Goal: Task Accomplishment & Management: Use online tool/utility

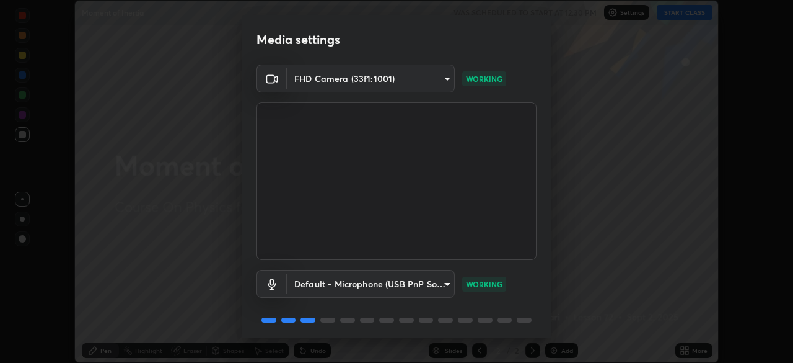
scroll to position [44, 0]
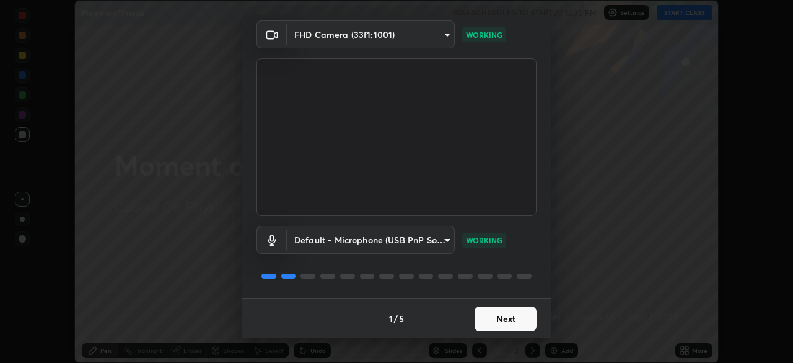
click at [506, 322] on button "Next" at bounding box center [506, 318] width 62 height 25
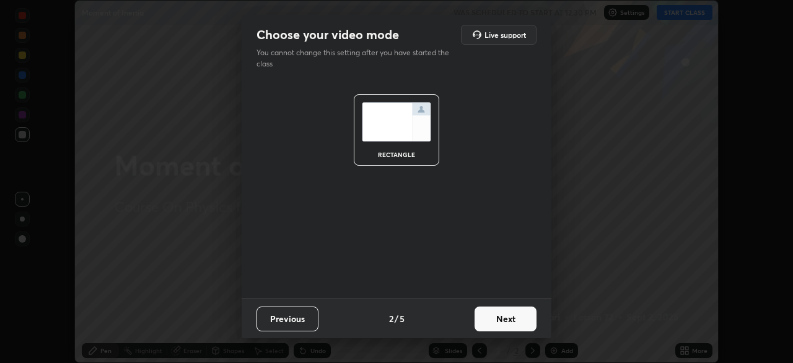
click at [527, 324] on button "Next" at bounding box center [506, 318] width 62 height 25
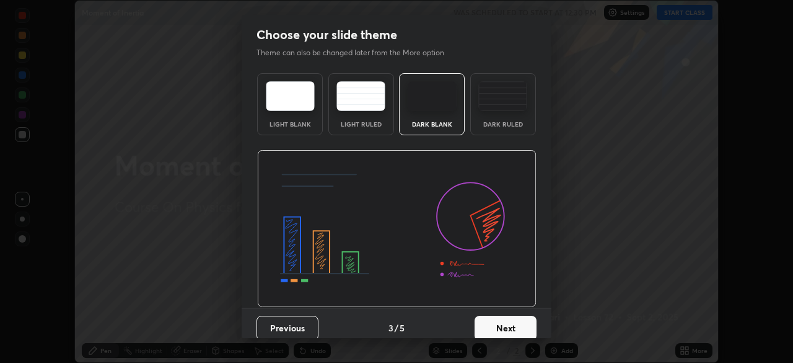
click at [507, 121] on div "Dark Ruled" at bounding box center [503, 124] width 50 height 6
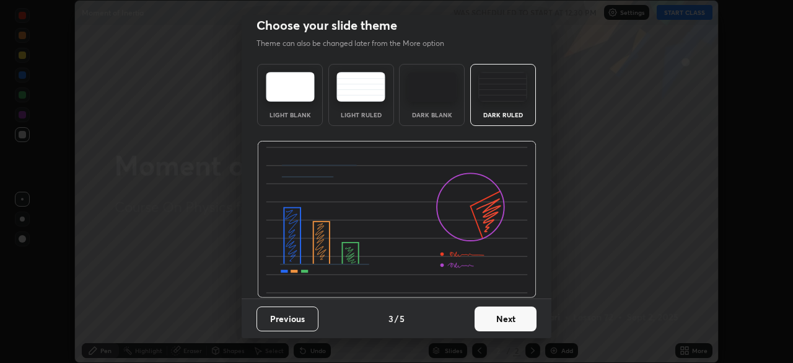
click at [506, 322] on button "Next" at bounding box center [506, 318] width 62 height 25
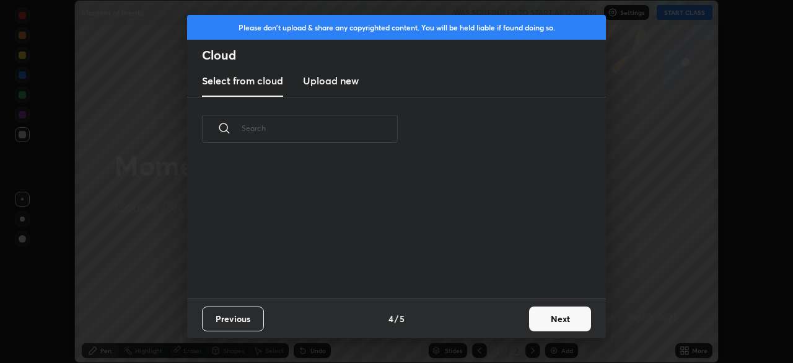
scroll to position [0, 0]
click at [549, 316] on button "Next" at bounding box center [560, 318] width 62 height 25
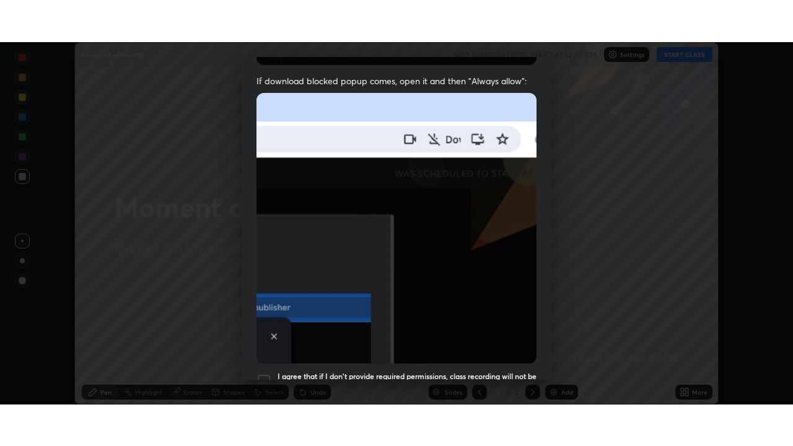
scroll to position [297, 0]
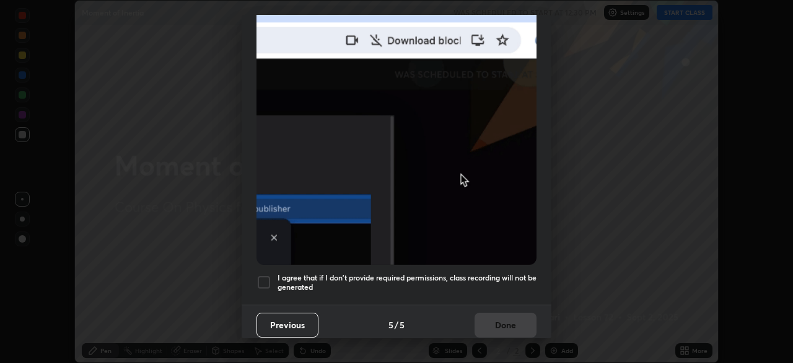
click at [265, 277] on div at bounding box center [264, 282] width 15 height 15
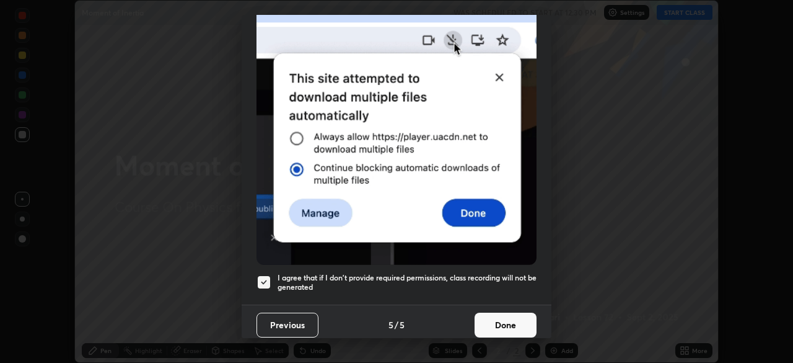
click at [508, 319] on button "Done" at bounding box center [506, 324] width 62 height 25
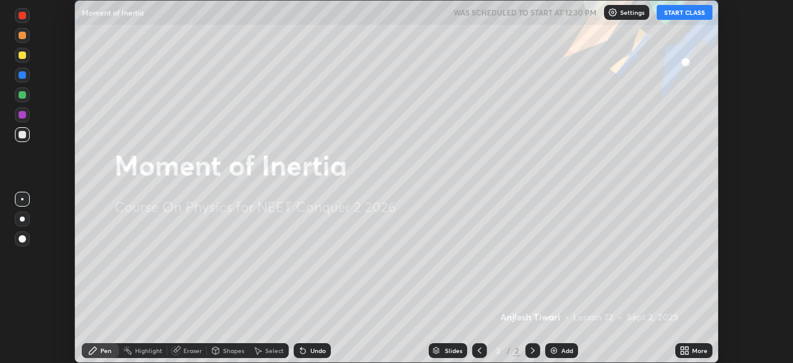
click at [562, 353] on div "Add" at bounding box center [568, 350] width 12 height 6
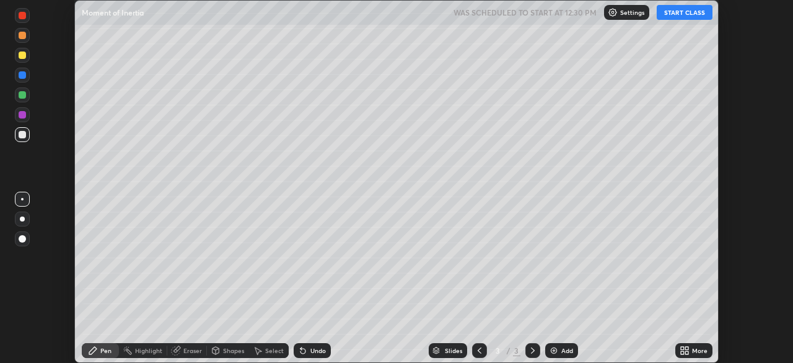
click at [695, 351] on div "More" at bounding box center [699, 350] width 15 height 6
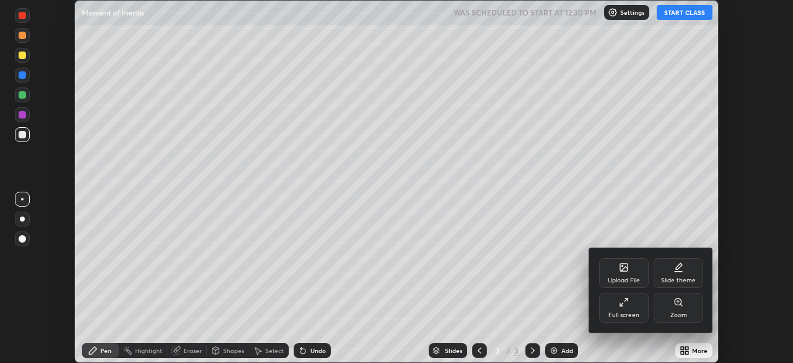
click at [632, 308] on div "Full screen" at bounding box center [624, 308] width 50 height 30
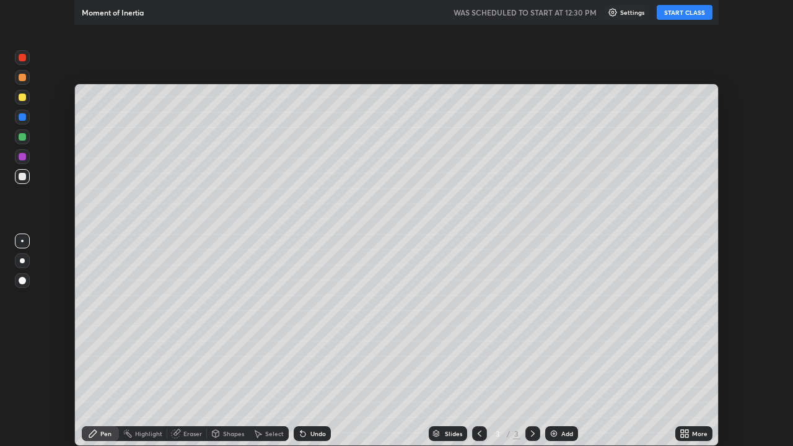
scroll to position [446, 793]
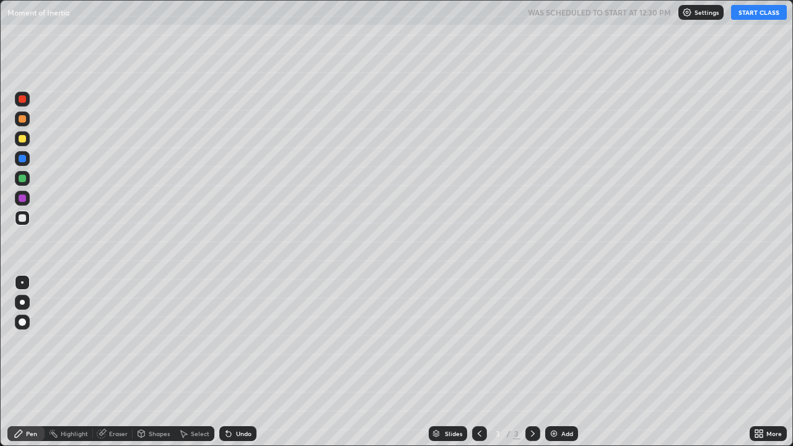
click at [755, 19] on button "START CLASS" at bounding box center [759, 12] width 56 height 15
click at [25, 308] on div at bounding box center [22, 302] width 15 height 15
click at [116, 362] on div "Eraser" at bounding box center [118, 434] width 19 height 6
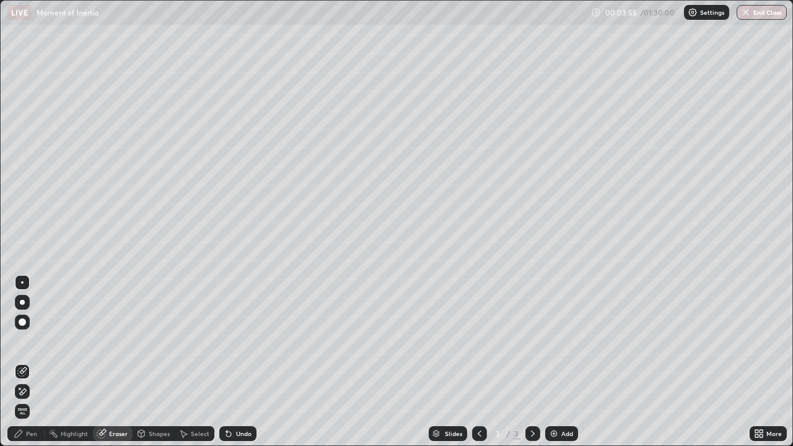
click at [38, 362] on div "Pen" at bounding box center [25, 433] width 37 height 15
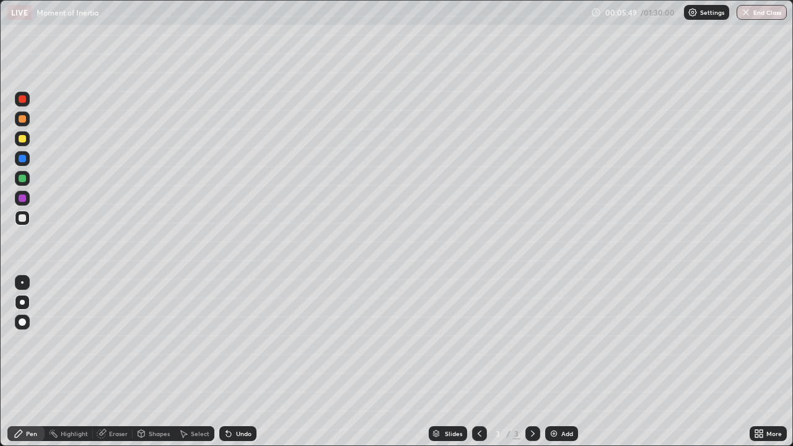
click at [22, 283] on div at bounding box center [22, 282] width 2 height 2
click at [25, 180] on div at bounding box center [22, 178] width 7 height 7
click at [557, 362] on img at bounding box center [554, 434] width 10 height 10
click at [22, 219] on div at bounding box center [22, 217] width 7 height 7
click at [141, 362] on icon at bounding box center [141, 433] width 7 height 2
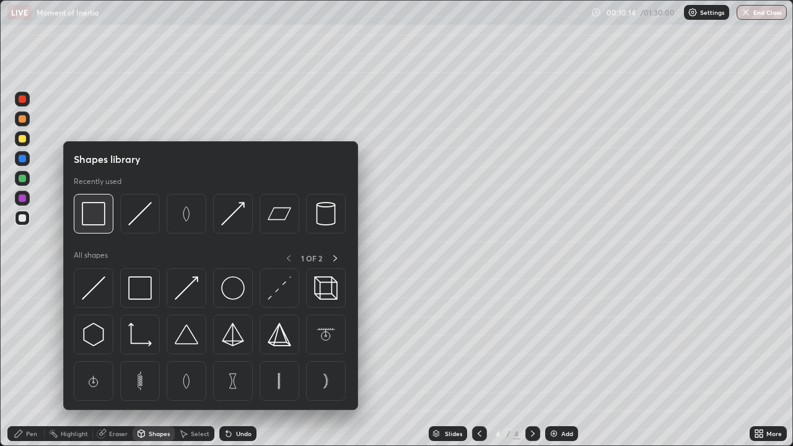
click at [102, 225] on img at bounding box center [94, 214] width 24 height 24
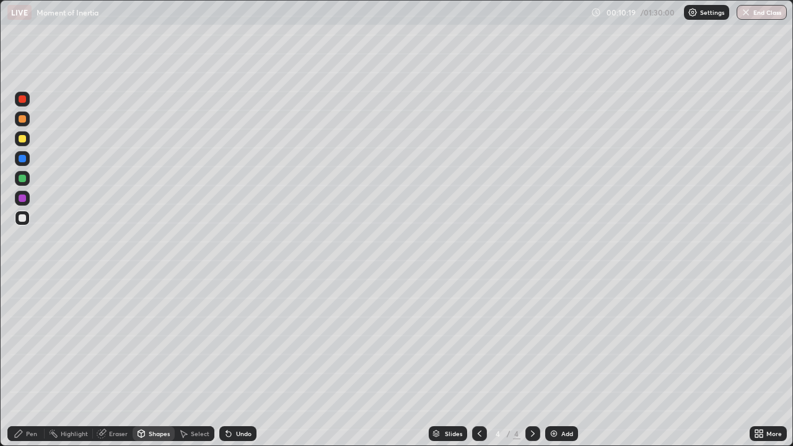
click at [30, 362] on div "Pen" at bounding box center [31, 434] width 11 height 6
click at [24, 144] on div at bounding box center [22, 138] width 15 height 15
click at [23, 218] on div at bounding box center [22, 217] width 7 height 7
click at [151, 362] on div "Shapes" at bounding box center [154, 433] width 42 height 15
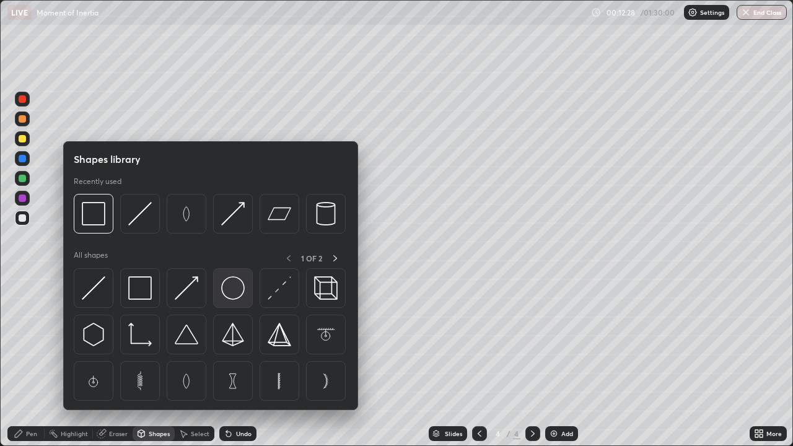
click at [233, 291] on img at bounding box center [233, 288] width 24 height 24
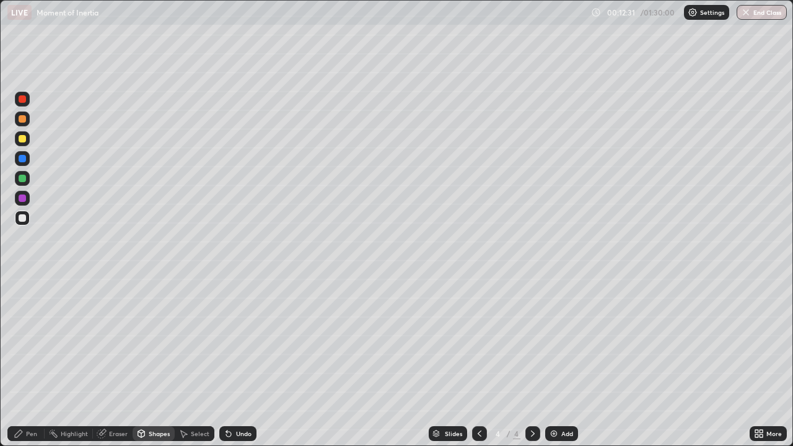
click at [31, 362] on div "Pen" at bounding box center [31, 434] width 11 height 6
click at [23, 138] on div at bounding box center [22, 138] width 7 height 7
click at [24, 218] on div at bounding box center [22, 217] width 7 height 7
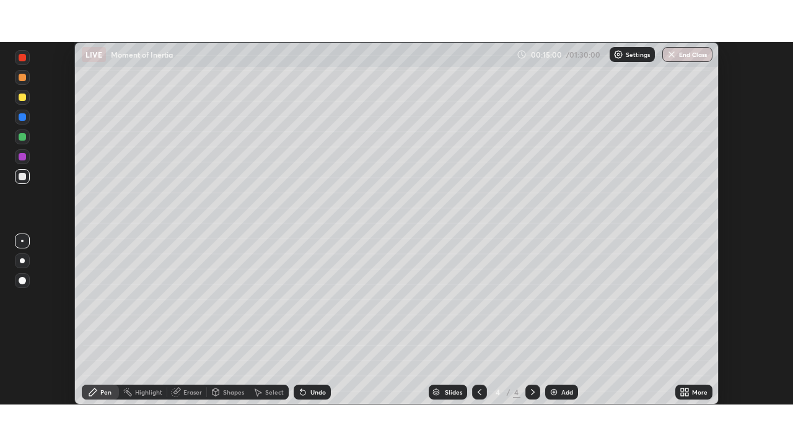
scroll to position [363, 793]
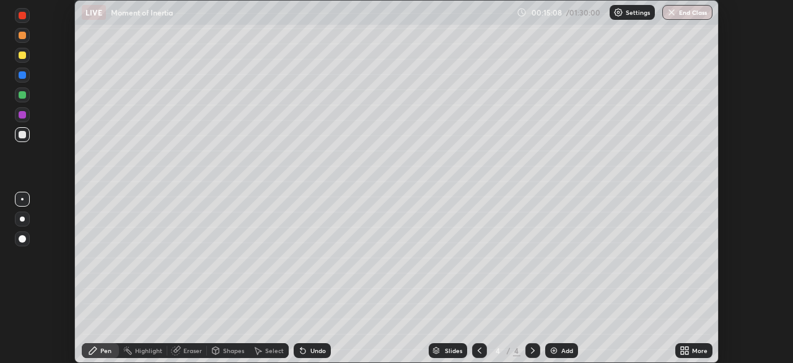
click at [685, 351] on icon at bounding box center [686, 352] width 3 height 3
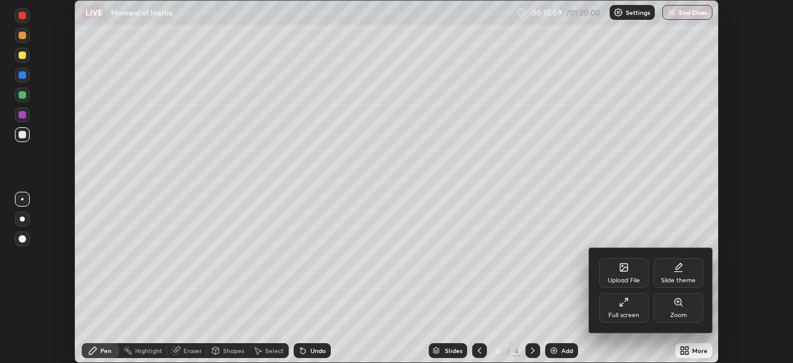
click at [629, 315] on div "Full screen" at bounding box center [624, 315] width 31 height 6
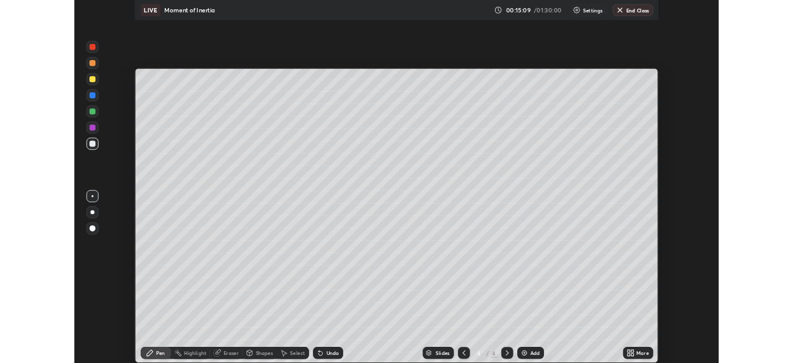
scroll to position [446, 793]
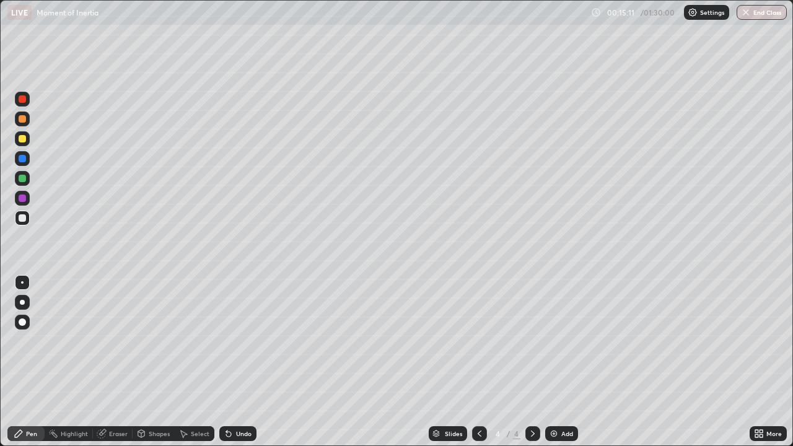
click at [549, 362] on img at bounding box center [554, 434] width 10 height 10
click at [760, 362] on icon at bounding box center [761, 431] width 3 height 3
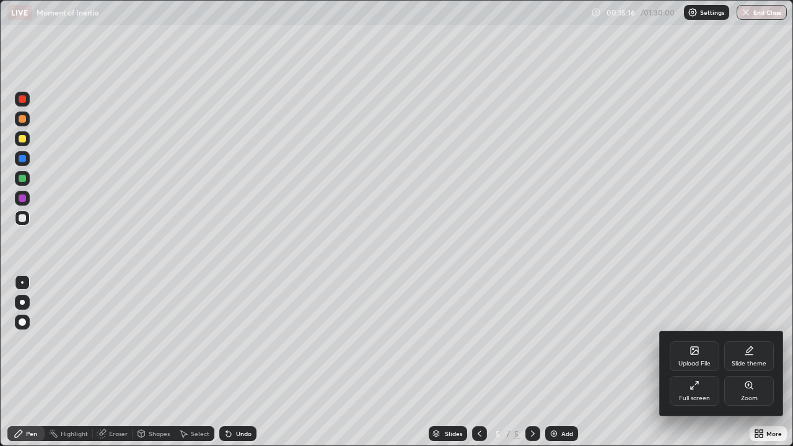
click at [752, 362] on div "Slide theme" at bounding box center [749, 364] width 35 height 6
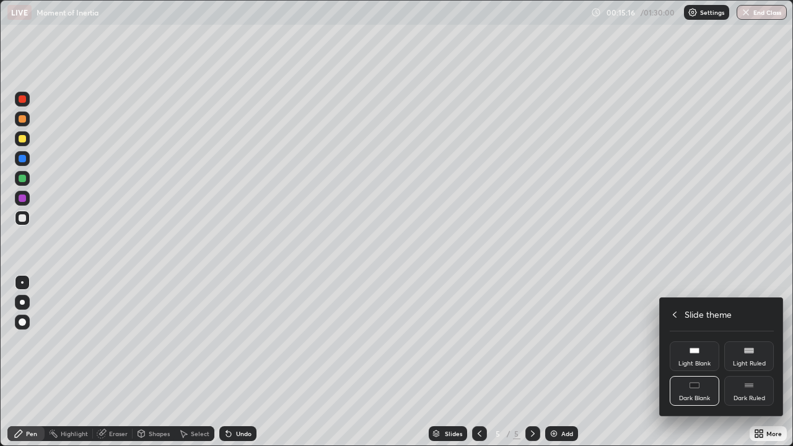
click at [752, 362] on div "Dark Ruled" at bounding box center [750, 398] width 32 height 6
click at [675, 314] on icon at bounding box center [675, 315] width 10 height 10
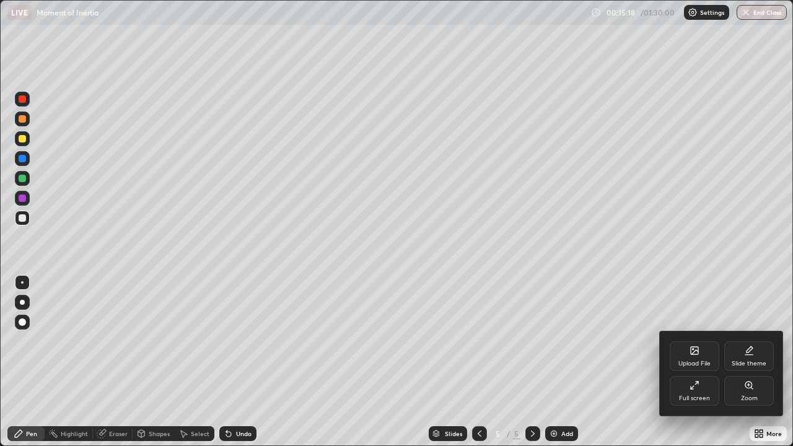
click at [705, 314] on div at bounding box center [396, 223] width 793 height 446
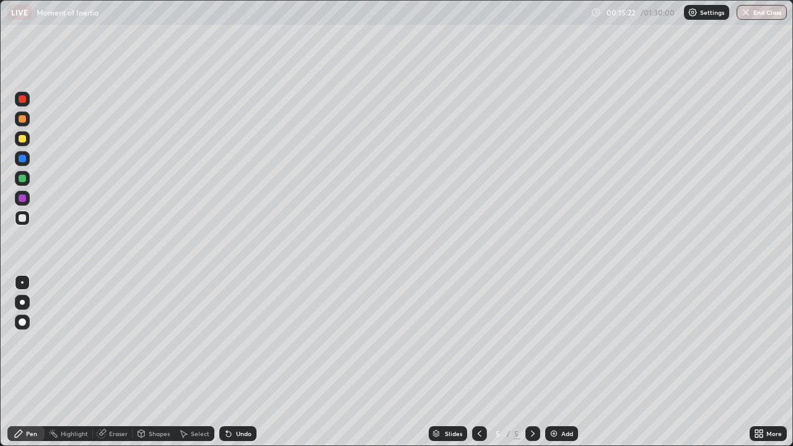
click at [22, 304] on div at bounding box center [22, 302] width 5 height 5
click at [232, 362] on div "Undo" at bounding box center [237, 433] width 37 height 15
click at [236, 362] on div "Undo" at bounding box center [243, 434] width 15 height 6
click at [22, 283] on div at bounding box center [22, 282] width 2 height 2
click at [240, 362] on div "Undo" at bounding box center [237, 433] width 37 height 15
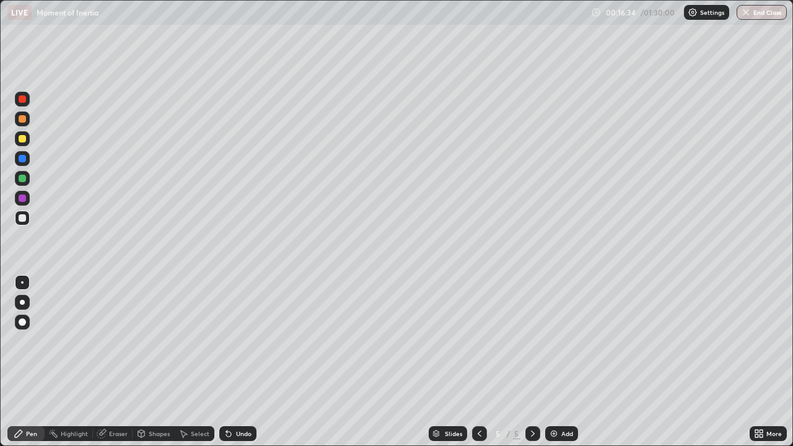
click at [113, 362] on div "Eraser" at bounding box center [118, 434] width 19 height 6
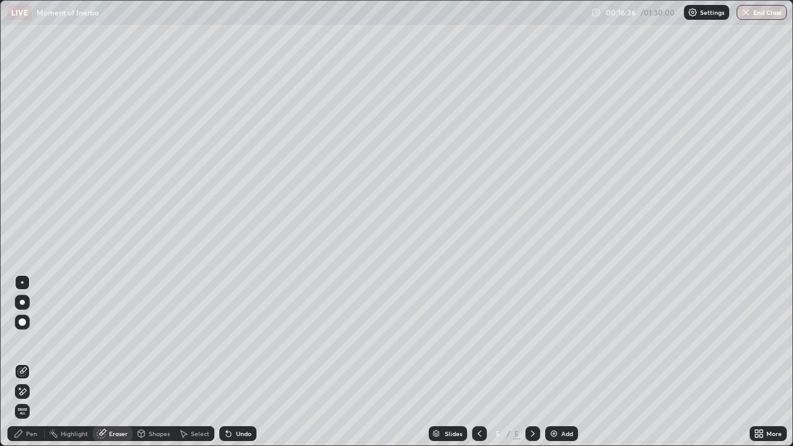
click at [30, 362] on div "Pen" at bounding box center [31, 434] width 11 height 6
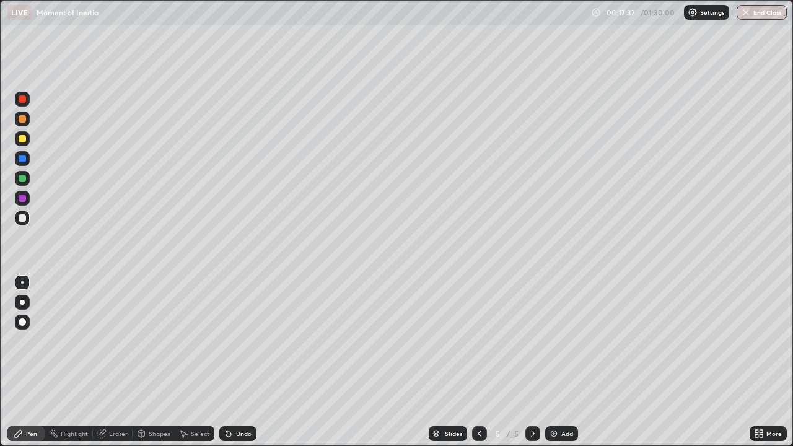
click at [117, 362] on div "Eraser" at bounding box center [118, 434] width 19 height 6
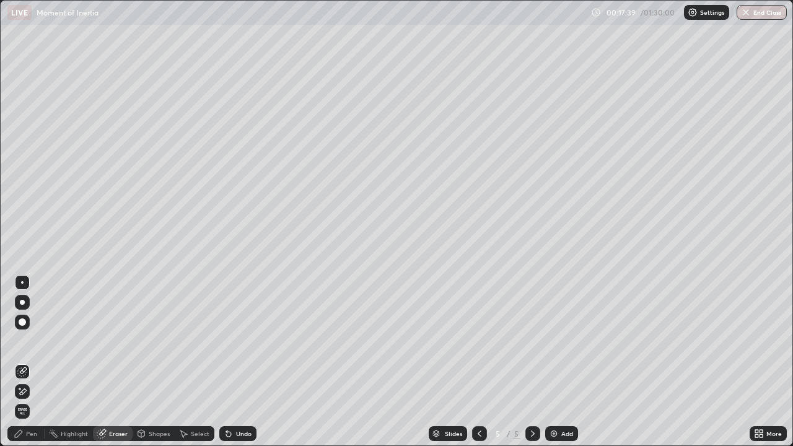
click at [32, 362] on div "Pen" at bounding box center [31, 434] width 11 height 6
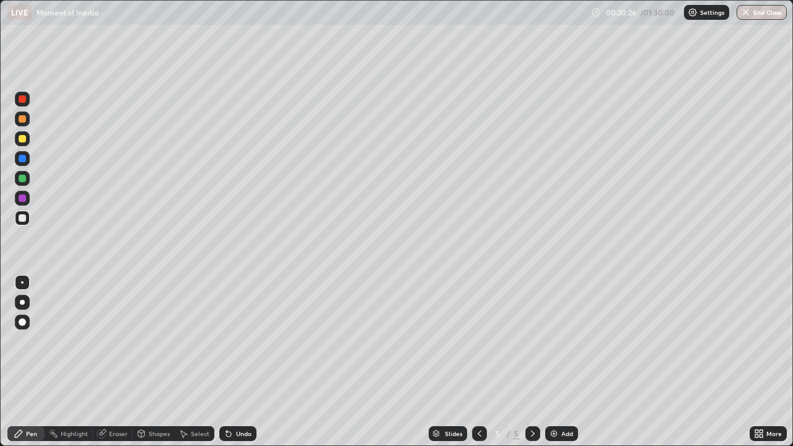
click at [236, 362] on div "Undo" at bounding box center [243, 434] width 15 height 6
click at [236, 362] on div "Undo" at bounding box center [237, 433] width 37 height 15
click at [241, 362] on div "Undo" at bounding box center [243, 434] width 15 height 6
click at [24, 96] on div at bounding box center [22, 98] width 7 height 7
click at [565, 362] on div "Add" at bounding box center [561, 433] width 33 height 15
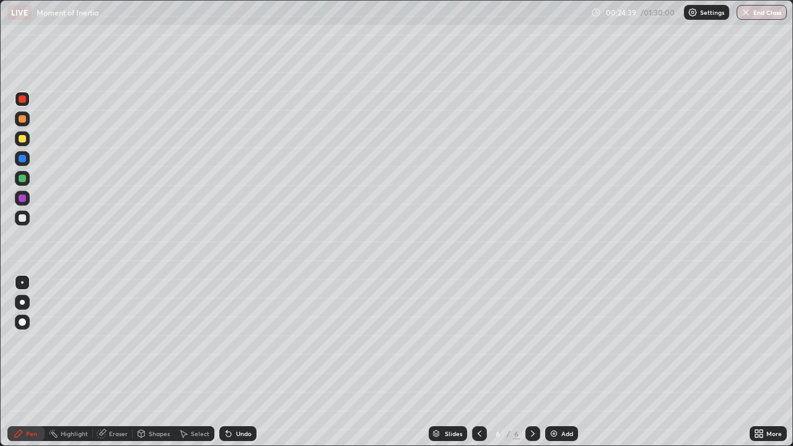
click at [25, 221] on div at bounding box center [22, 217] width 7 height 7
click at [231, 362] on icon at bounding box center [229, 434] width 10 height 10
click at [151, 362] on div "Shapes" at bounding box center [159, 434] width 21 height 6
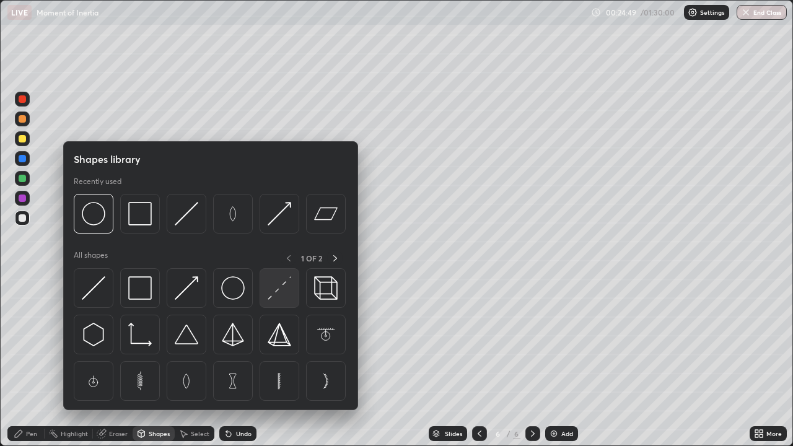
click at [270, 296] on img at bounding box center [280, 288] width 24 height 24
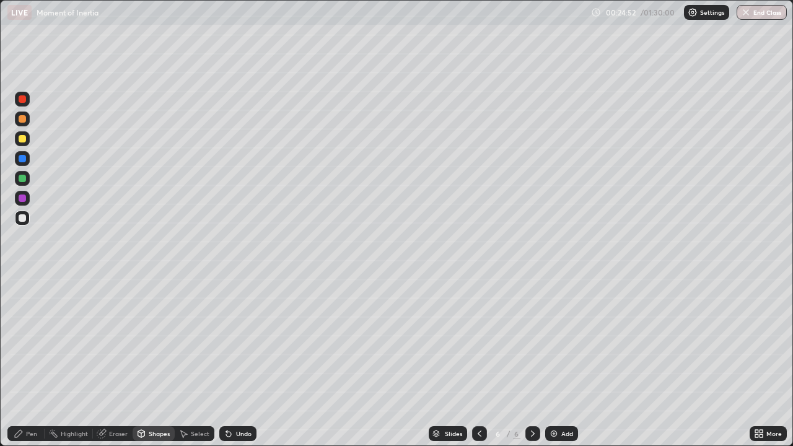
click at [32, 362] on div "Pen" at bounding box center [31, 434] width 11 height 6
click at [23, 139] on div at bounding box center [22, 138] width 7 height 7
click at [478, 362] on icon at bounding box center [480, 434] width 10 height 10
click at [532, 362] on icon at bounding box center [533, 434] width 10 height 10
click at [22, 221] on div at bounding box center [22, 217] width 7 height 7
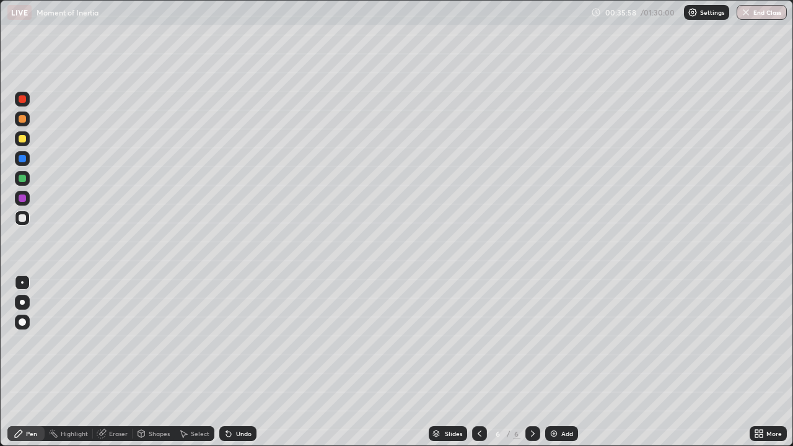
click at [231, 362] on icon at bounding box center [229, 434] width 10 height 10
click at [27, 143] on div at bounding box center [22, 138] width 15 height 15
click at [479, 362] on icon at bounding box center [480, 434] width 10 height 10
click at [532, 362] on icon at bounding box center [533, 434] width 10 height 10
click at [482, 362] on icon at bounding box center [480, 434] width 10 height 10
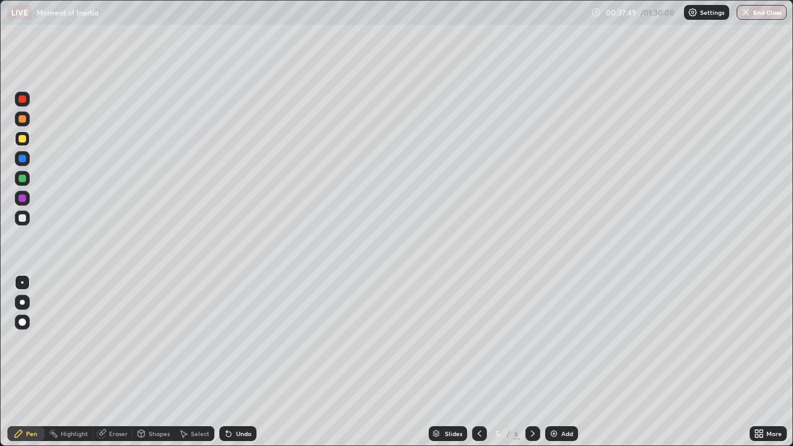
click at [531, 362] on icon at bounding box center [533, 434] width 10 height 10
click at [23, 164] on div at bounding box center [22, 158] width 15 height 15
click at [22, 101] on div at bounding box center [22, 98] width 7 height 7
click at [477, 362] on div at bounding box center [479, 433] width 15 height 15
click at [25, 219] on div at bounding box center [22, 217] width 7 height 7
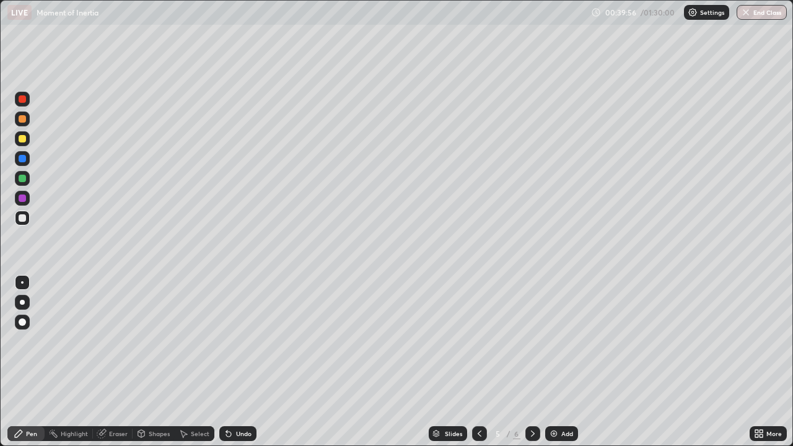
click at [20, 179] on div at bounding box center [22, 178] width 7 height 7
click at [532, 362] on div at bounding box center [533, 433] width 15 height 25
click at [19, 99] on div at bounding box center [22, 98] width 7 height 7
click at [226, 362] on icon at bounding box center [228, 434] width 5 height 5
click at [195, 362] on div "Select" at bounding box center [200, 434] width 19 height 6
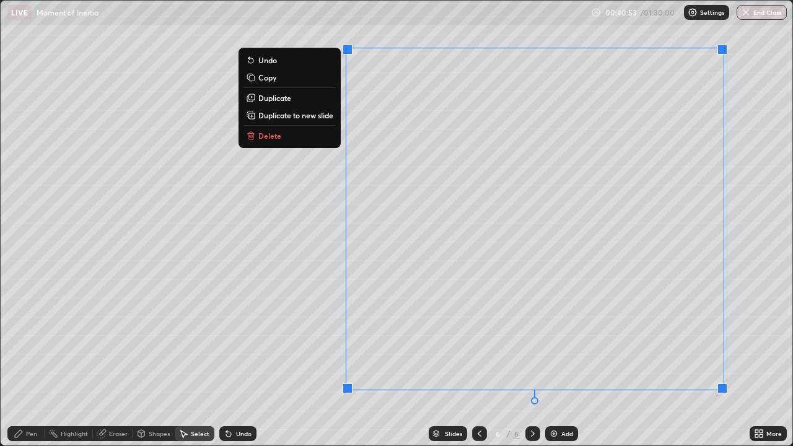
click at [297, 120] on p "Duplicate to new slide" at bounding box center [295, 115] width 75 height 10
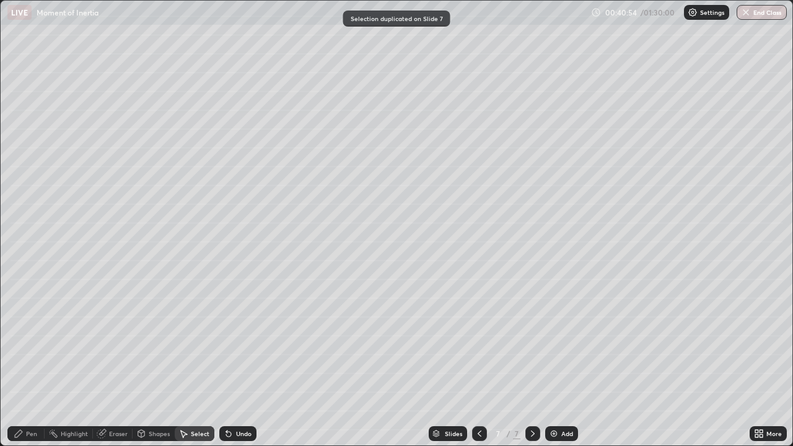
click at [481, 362] on icon at bounding box center [480, 434] width 10 height 10
click at [532, 362] on icon at bounding box center [533, 434] width 10 height 10
click at [33, 362] on div "Pen" at bounding box center [25, 433] width 37 height 15
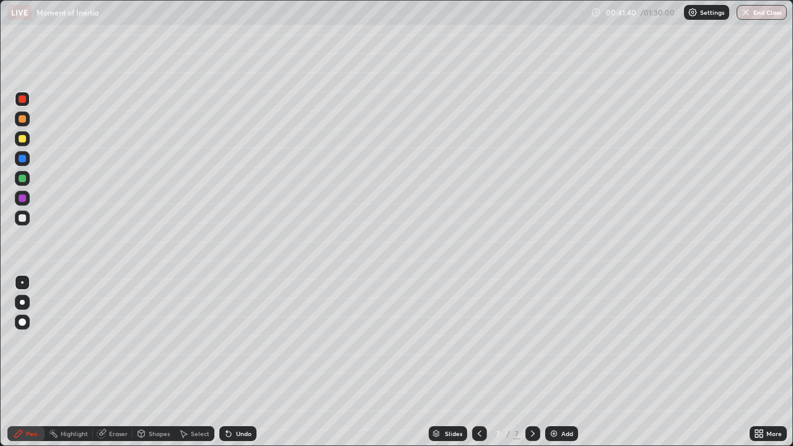
click at [29, 224] on div at bounding box center [22, 218] width 15 height 20
click at [563, 362] on div "Add" at bounding box center [568, 434] width 12 height 6
click at [152, 362] on div "Shapes" at bounding box center [159, 434] width 21 height 6
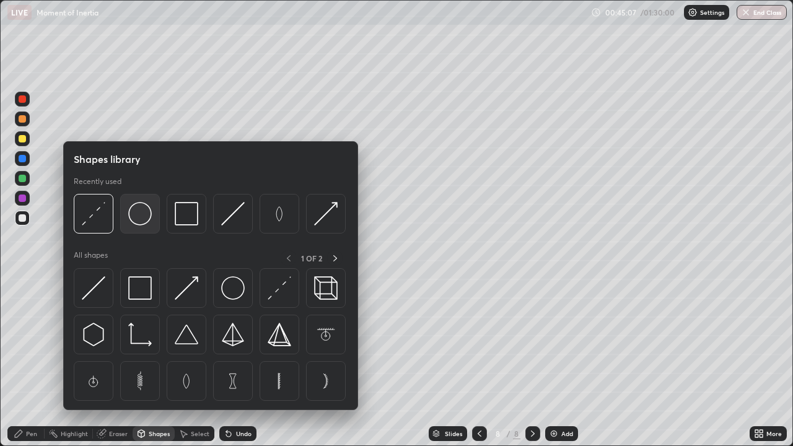
click at [144, 224] on img at bounding box center [140, 214] width 24 height 24
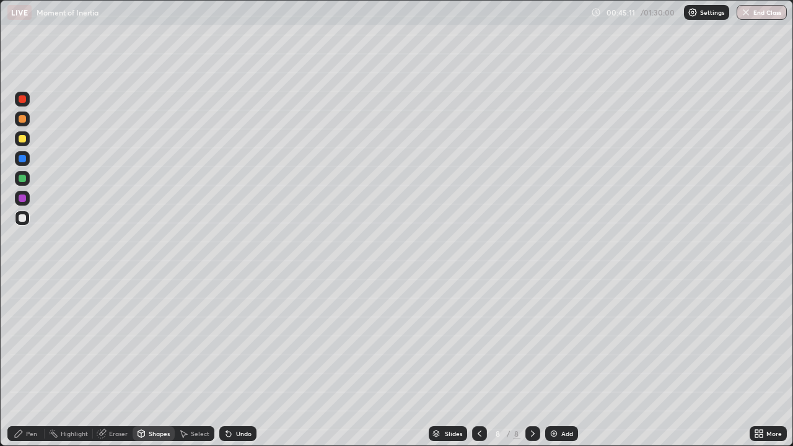
click at [151, 362] on div "Shapes" at bounding box center [159, 434] width 21 height 6
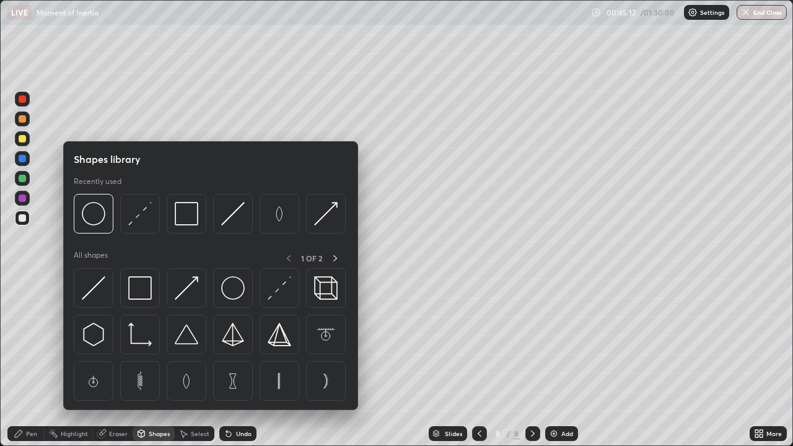
click at [151, 362] on div "Shapes" at bounding box center [154, 433] width 42 height 15
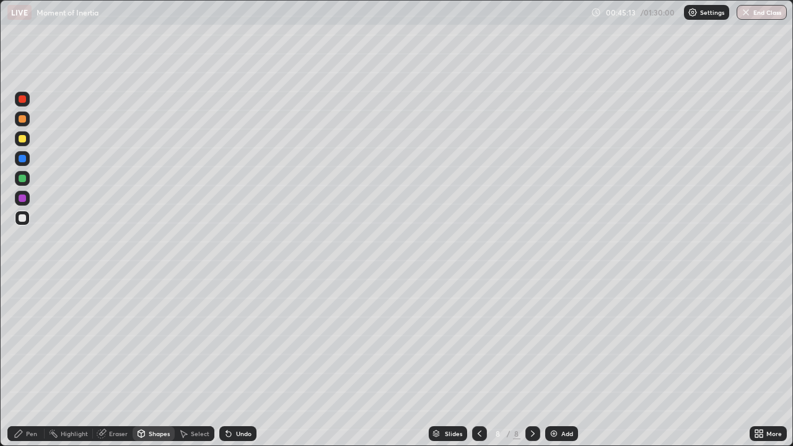
click at [192, 362] on div "Select" at bounding box center [200, 434] width 19 height 6
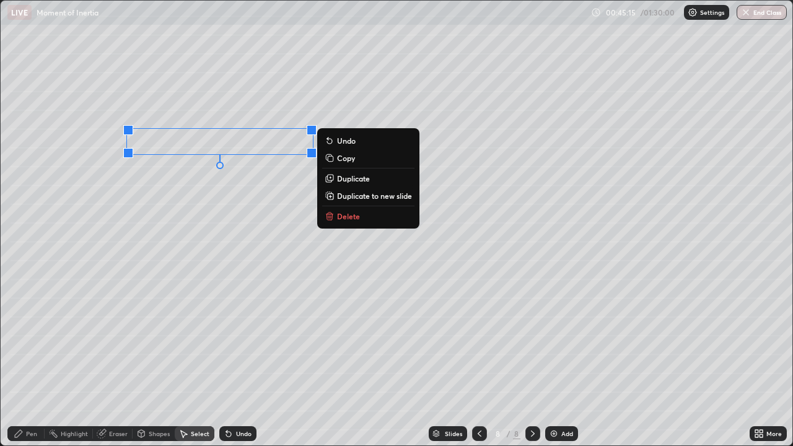
click at [348, 179] on p "Duplicate" at bounding box center [353, 179] width 33 height 10
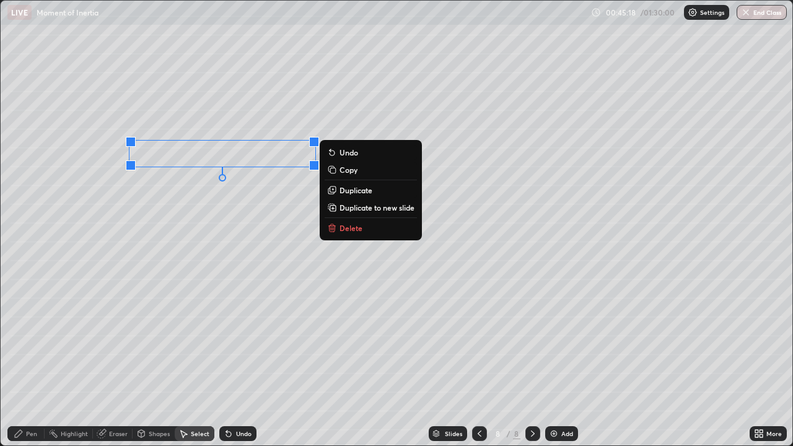
click at [205, 308] on div "0 ° Undo Copy Duplicate Duplicate to new slide Delete" at bounding box center [397, 223] width 792 height 445
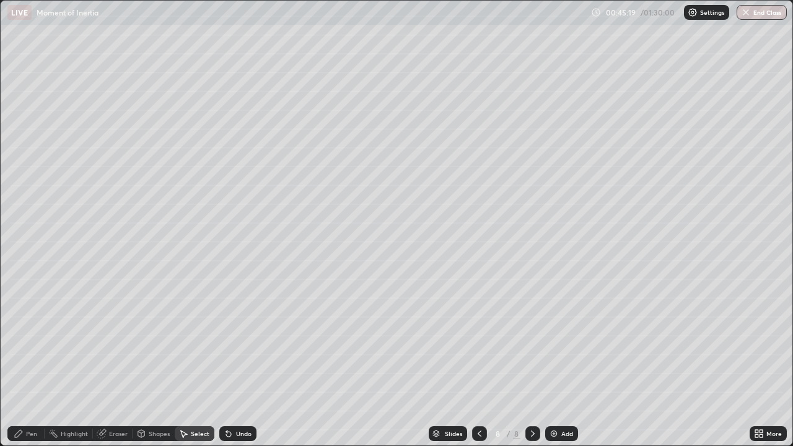
click at [114, 362] on div "Eraser" at bounding box center [118, 434] width 19 height 6
click at [27, 362] on div "Pen" at bounding box center [25, 433] width 37 height 15
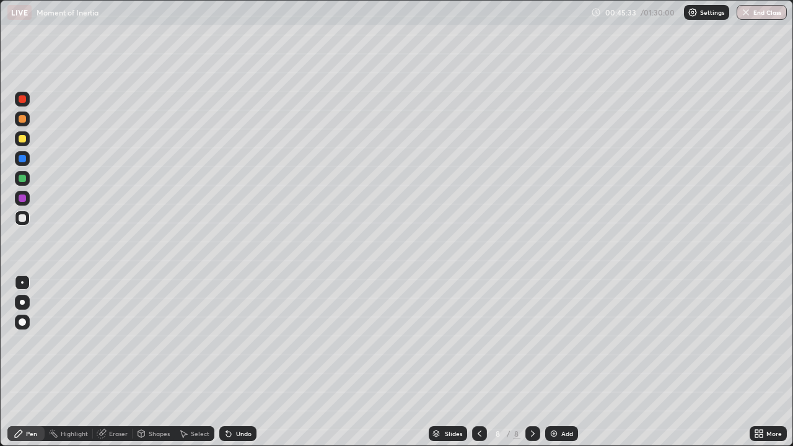
click at [107, 362] on div "Eraser" at bounding box center [113, 433] width 40 height 15
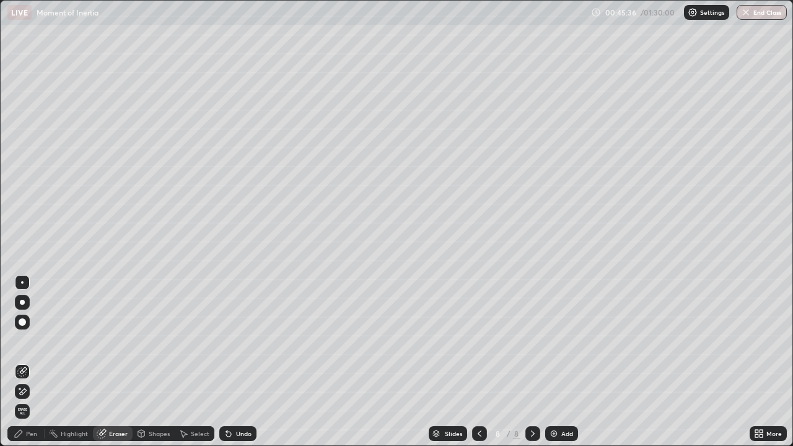
click at [33, 362] on div "Pen" at bounding box center [25, 433] width 37 height 15
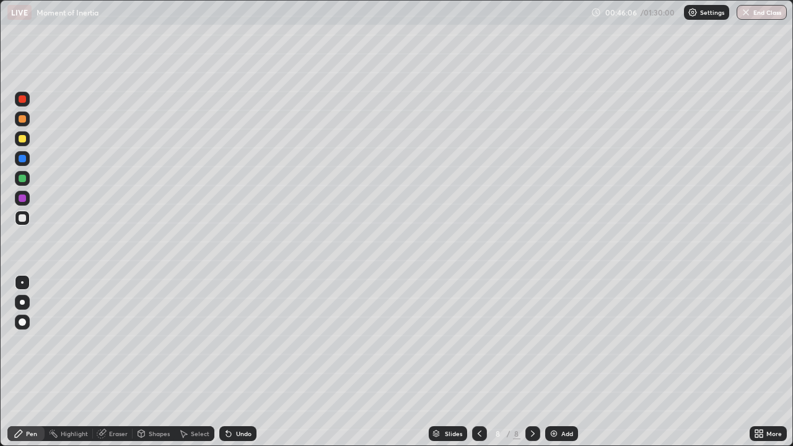
click at [157, 362] on div "Shapes" at bounding box center [159, 434] width 21 height 6
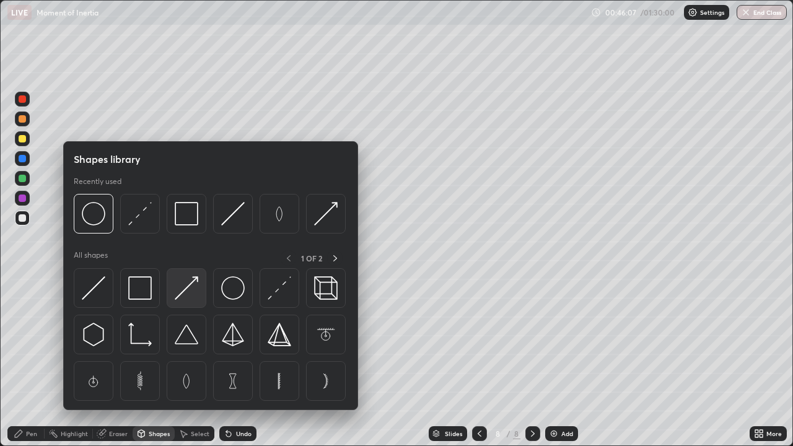
click at [190, 284] on img at bounding box center [187, 288] width 24 height 24
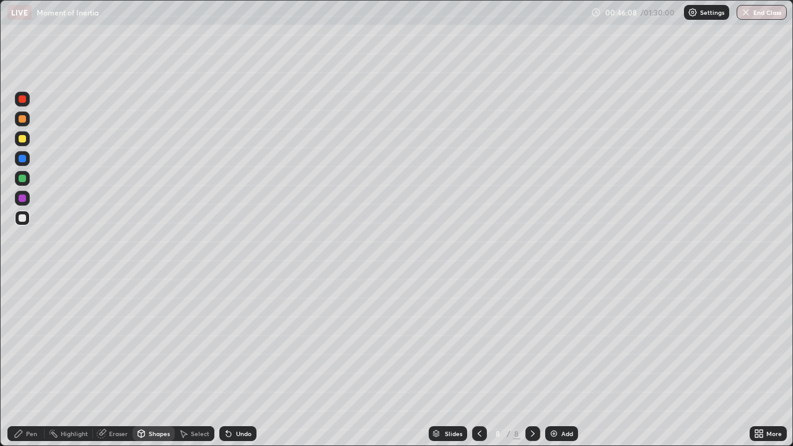
click at [25, 200] on div at bounding box center [22, 198] width 7 height 7
click at [27, 179] on div at bounding box center [22, 178] width 15 height 15
click at [156, 362] on div "Shapes" at bounding box center [159, 434] width 21 height 6
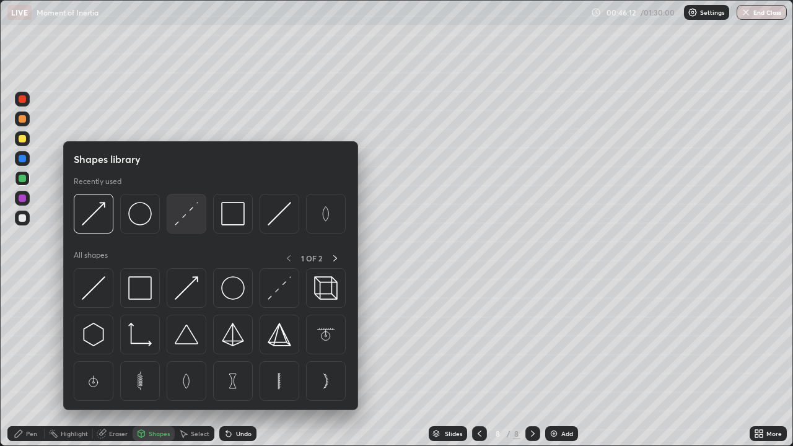
click at [187, 218] on img at bounding box center [187, 214] width 24 height 24
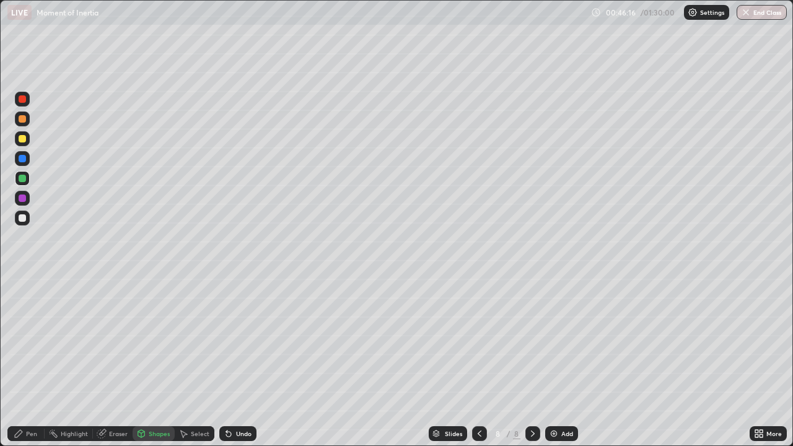
click at [42, 362] on div "Pen" at bounding box center [25, 433] width 37 height 15
click at [27, 221] on div at bounding box center [22, 218] width 15 height 15
click at [22, 179] on div at bounding box center [22, 178] width 7 height 7
click at [29, 218] on div at bounding box center [22, 218] width 15 height 15
click at [152, 362] on div "Shapes" at bounding box center [159, 434] width 21 height 6
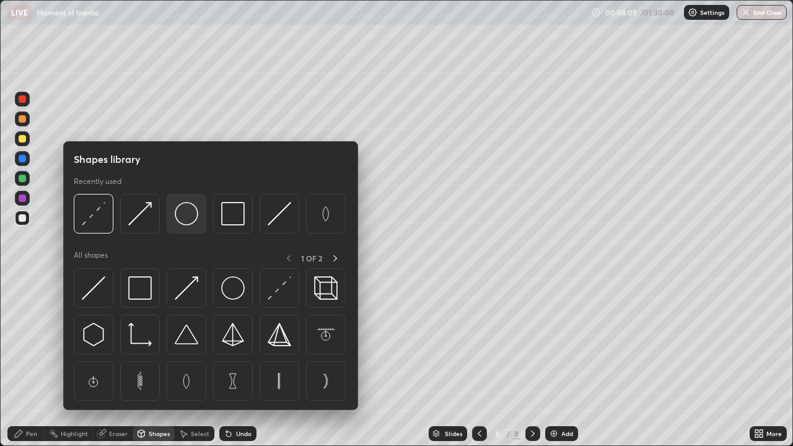
click at [183, 219] on img at bounding box center [187, 214] width 24 height 24
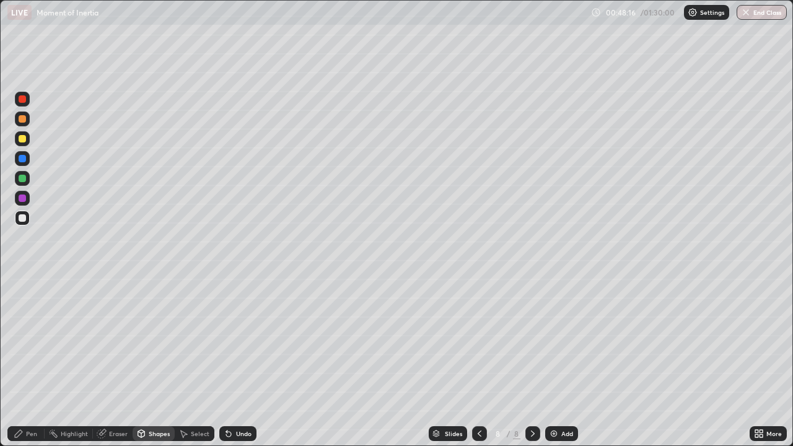
click at [33, 362] on div "Pen" at bounding box center [31, 434] width 11 height 6
click at [26, 183] on div at bounding box center [22, 178] width 15 height 15
click at [29, 219] on div at bounding box center [22, 218] width 15 height 15
click at [24, 174] on div at bounding box center [22, 178] width 15 height 15
click at [23, 223] on div at bounding box center [22, 218] width 15 height 15
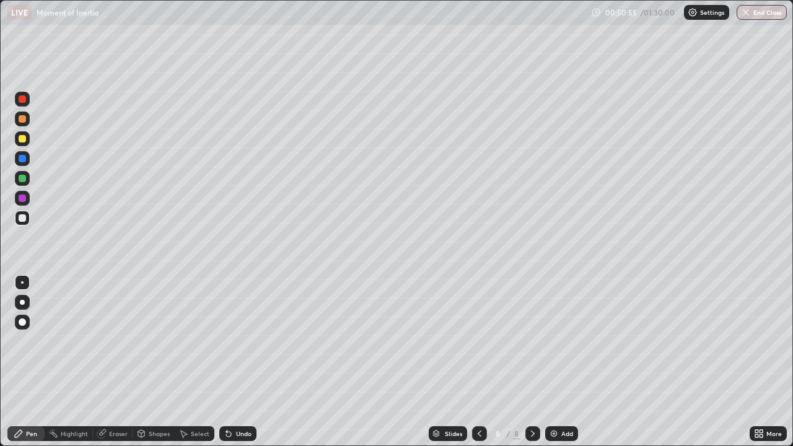
click at [557, 362] on img at bounding box center [554, 434] width 10 height 10
click at [26, 183] on div at bounding box center [22, 178] width 15 height 15
click at [22, 220] on div at bounding box center [22, 217] width 7 height 7
click at [23, 179] on div at bounding box center [22, 178] width 7 height 7
click at [559, 362] on div "Add" at bounding box center [561, 433] width 33 height 15
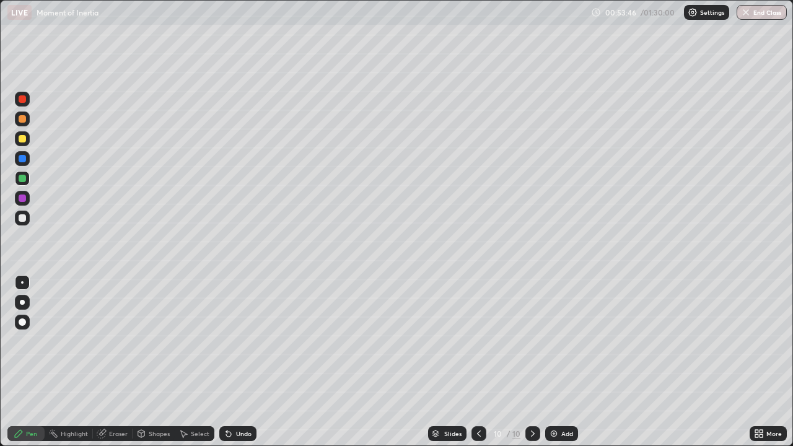
click at [25, 224] on div at bounding box center [22, 218] width 15 height 15
click at [159, 362] on div "Shapes" at bounding box center [159, 434] width 21 height 6
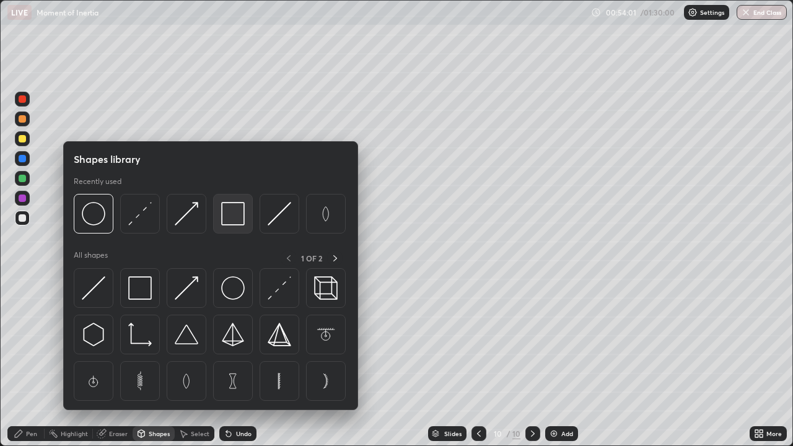
click at [236, 220] on img at bounding box center [233, 214] width 24 height 24
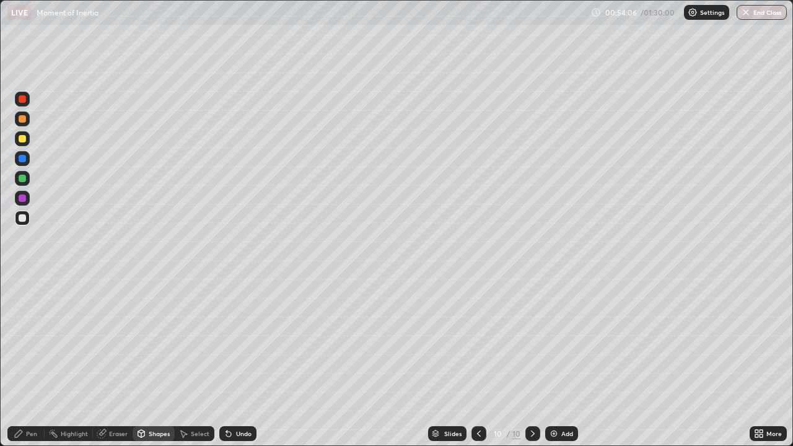
click at [145, 362] on icon at bounding box center [141, 434] width 10 height 10
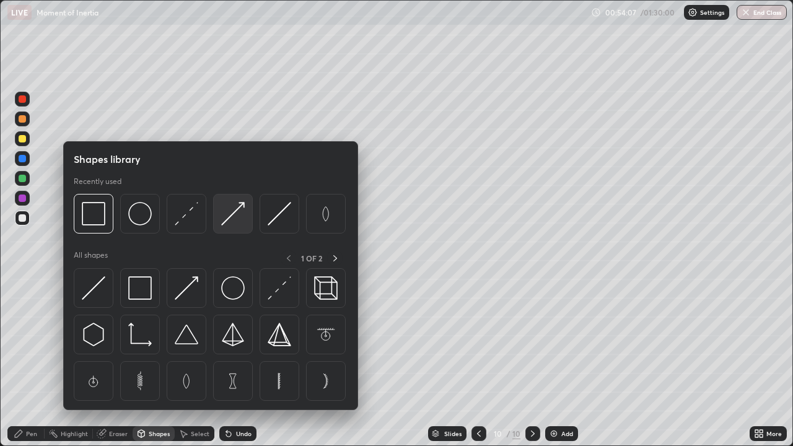
click at [226, 216] on img at bounding box center [233, 214] width 24 height 24
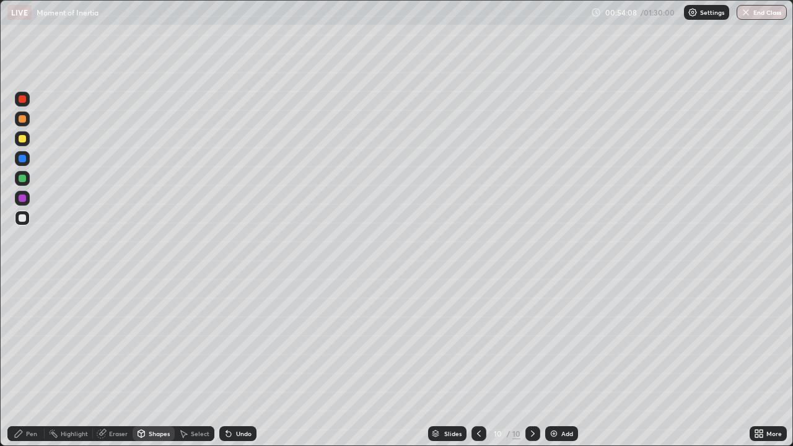
click at [26, 183] on div at bounding box center [22, 178] width 15 height 15
click at [24, 124] on div at bounding box center [22, 119] width 15 height 15
click at [22, 362] on div "Pen" at bounding box center [25, 433] width 37 height 15
click at [24, 221] on div at bounding box center [22, 217] width 7 height 7
click at [25, 325] on div at bounding box center [22, 322] width 15 height 15
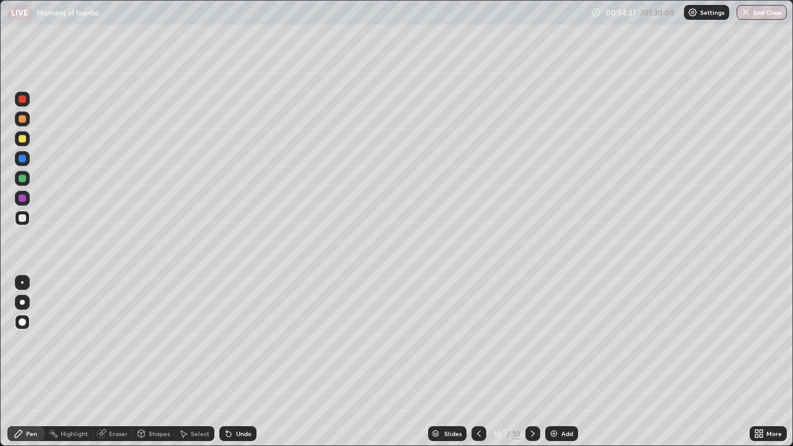
click at [149, 362] on div "Shapes" at bounding box center [159, 434] width 21 height 6
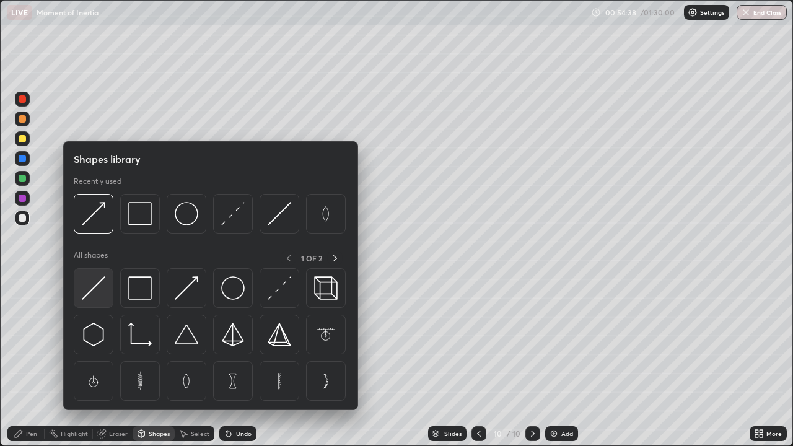
click at [100, 287] on img at bounding box center [94, 288] width 24 height 24
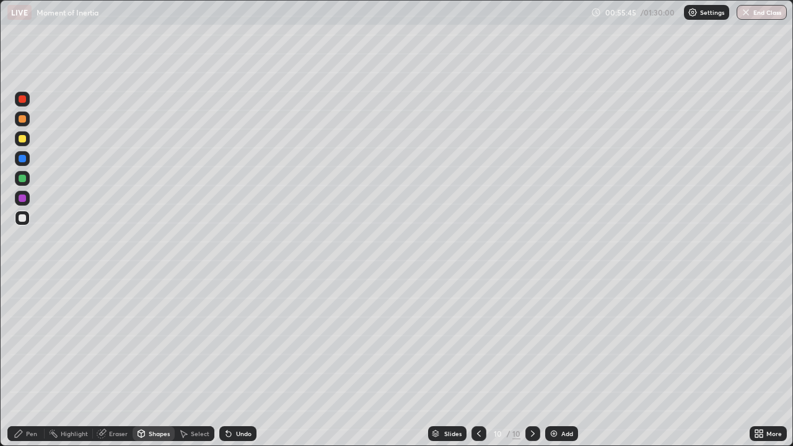
click at [186, 362] on icon at bounding box center [184, 434] width 10 height 10
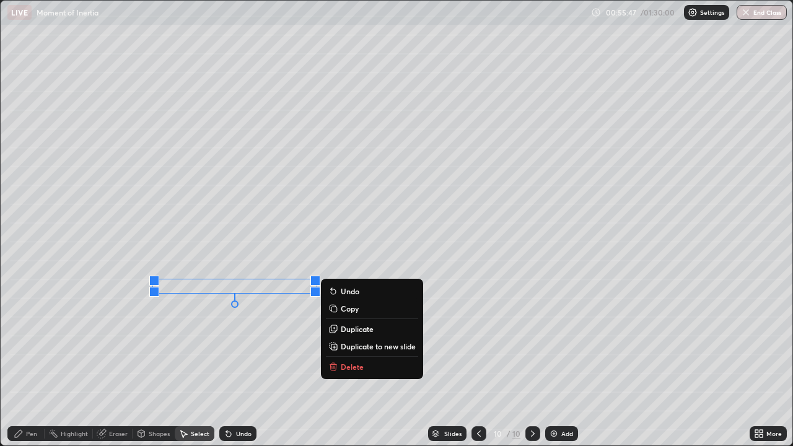
click at [346, 328] on p "Duplicate" at bounding box center [357, 329] width 33 height 10
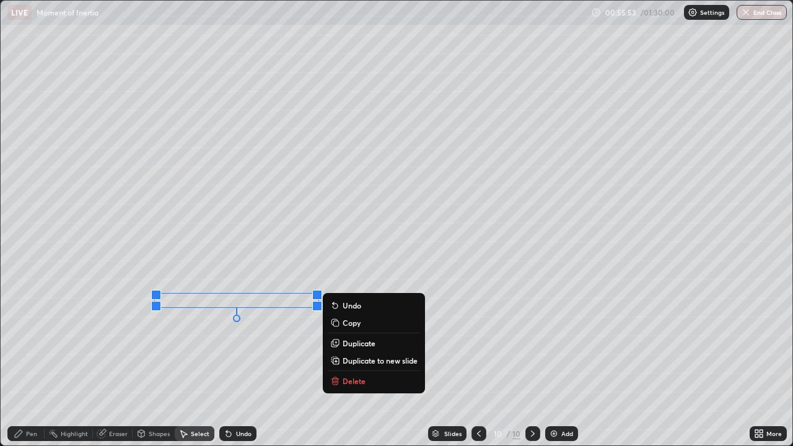
click at [180, 357] on div "0 ° Undo Copy Duplicate Duplicate to new slide Delete" at bounding box center [397, 223] width 792 height 445
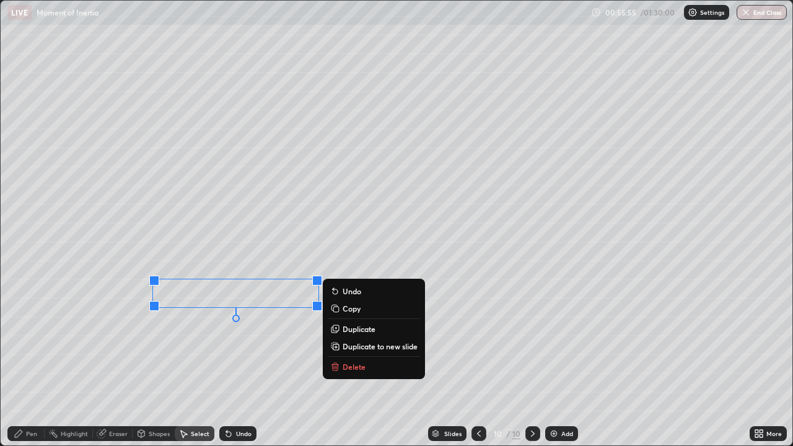
click at [346, 329] on p "Duplicate" at bounding box center [359, 329] width 33 height 10
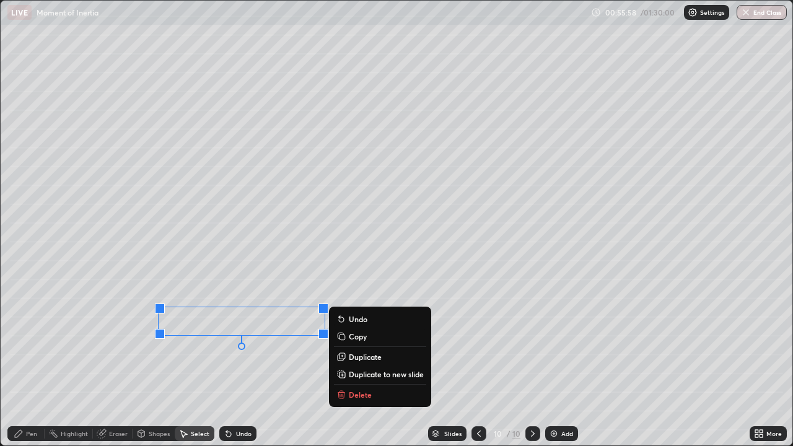
click at [206, 362] on div "0 ° Undo Copy Duplicate Duplicate to new slide Delete" at bounding box center [397, 223] width 792 height 445
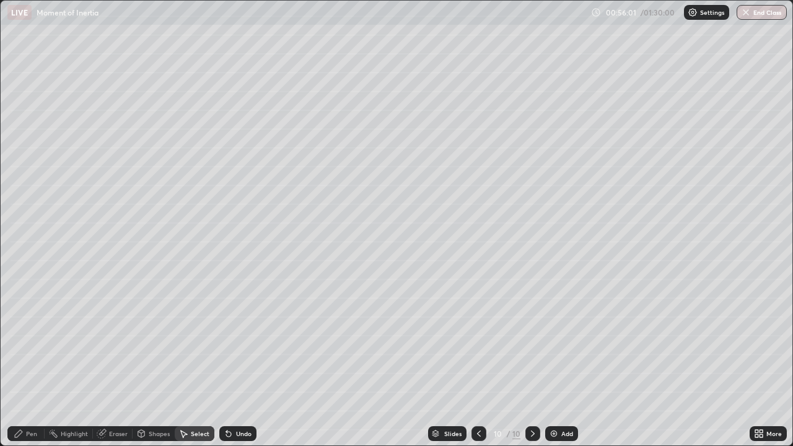
click at [22, 362] on div "Pen" at bounding box center [25, 433] width 37 height 15
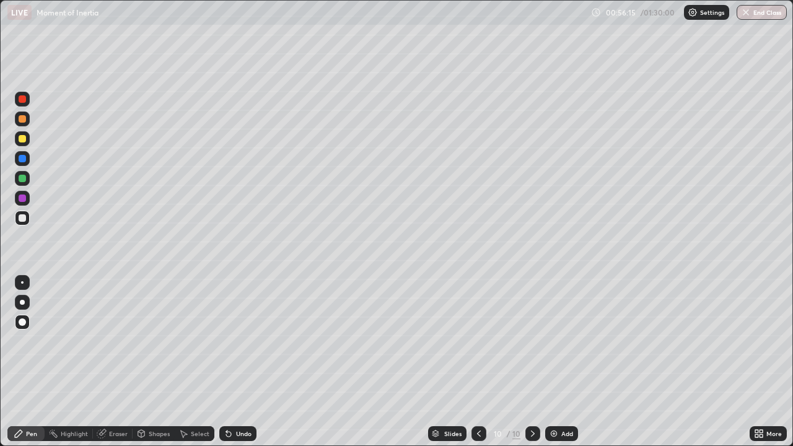
click at [193, 362] on div "Select" at bounding box center [200, 434] width 19 height 6
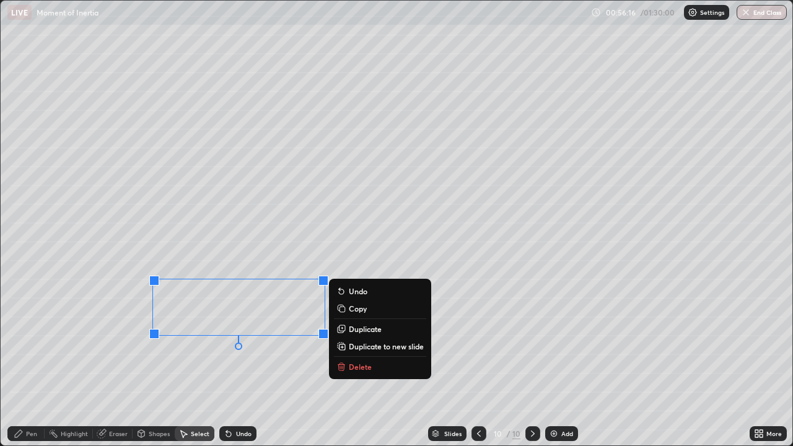
click at [355, 362] on p "Delete" at bounding box center [360, 367] width 23 height 10
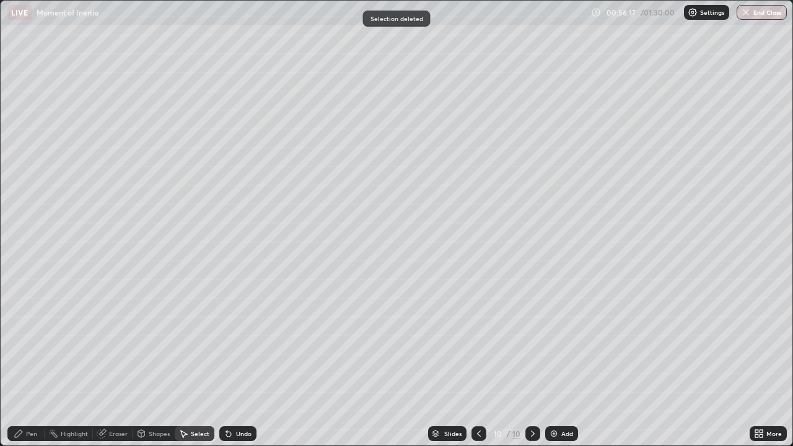
click at [42, 362] on div "Pen" at bounding box center [25, 433] width 37 height 15
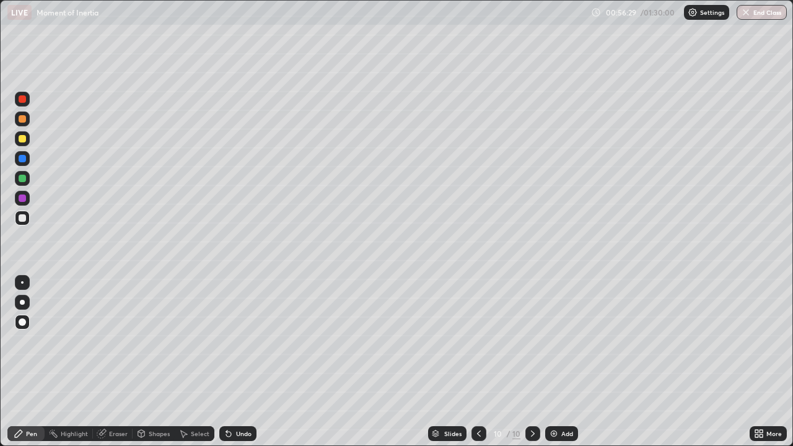
click at [232, 362] on div "Undo" at bounding box center [237, 433] width 37 height 15
click at [762, 362] on icon at bounding box center [761, 435] width 3 height 3
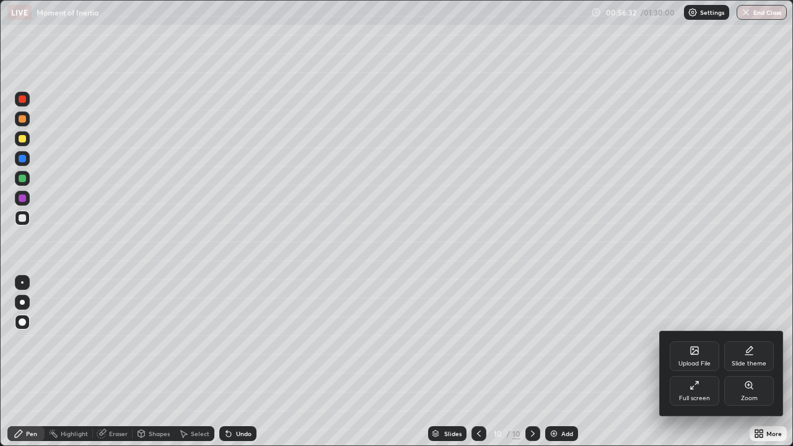
click at [685, 362] on div "Full screen" at bounding box center [695, 391] width 50 height 30
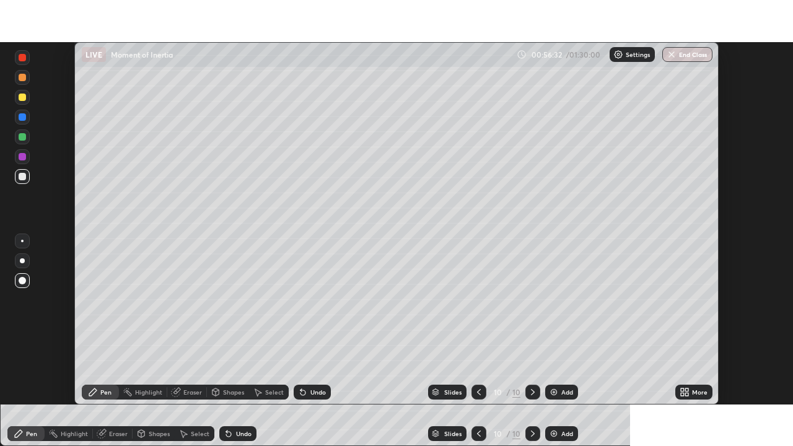
scroll to position [61617, 61186]
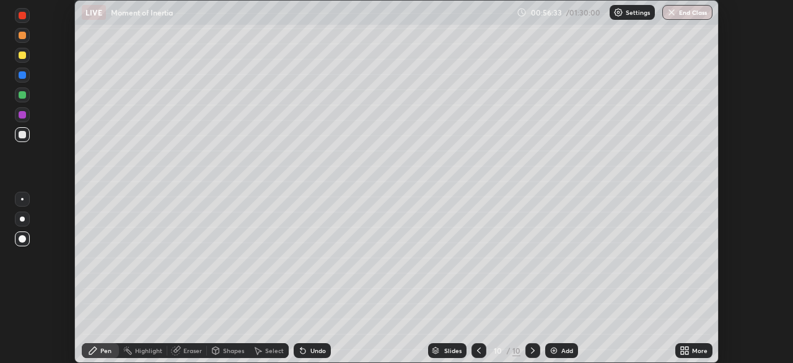
click at [687, 348] on icon at bounding box center [686, 347] width 3 height 3
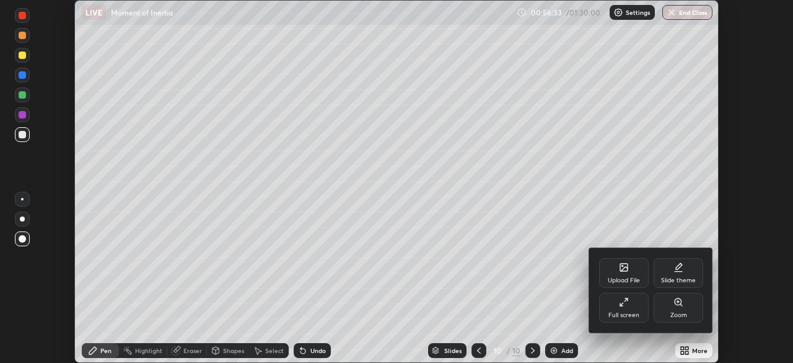
click at [628, 312] on div "Full screen" at bounding box center [624, 315] width 31 height 6
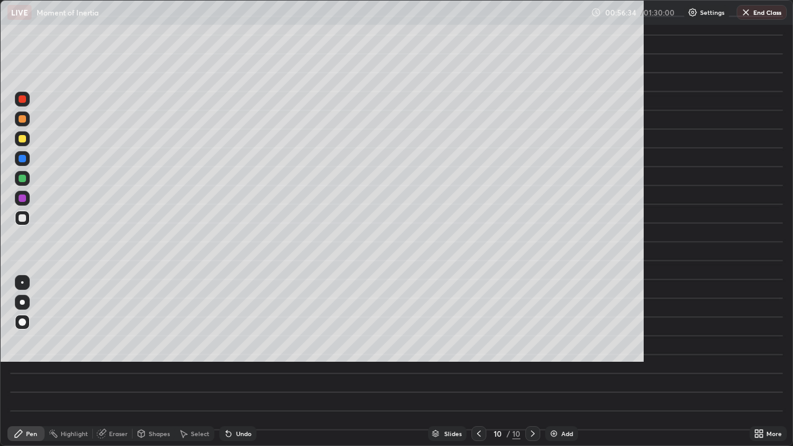
scroll to position [446, 793]
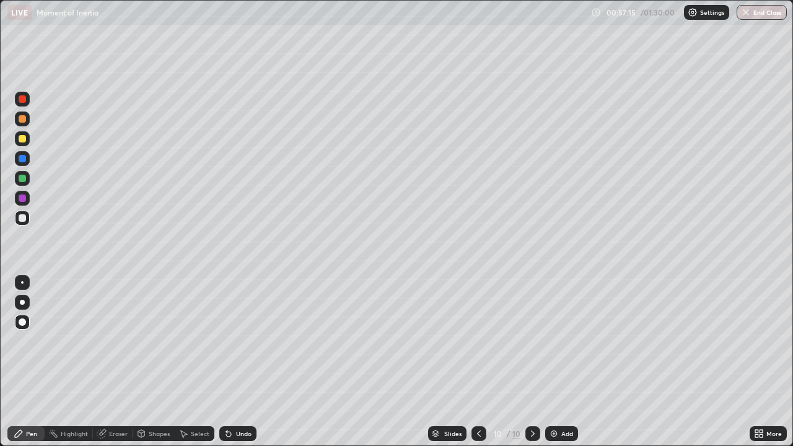
click at [25, 121] on div at bounding box center [22, 118] width 7 height 7
click at [22, 283] on div at bounding box center [22, 282] width 2 height 2
click at [27, 179] on div at bounding box center [22, 178] width 15 height 15
click at [24, 120] on div at bounding box center [22, 118] width 7 height 7
click at [22, 220] on div at bounding box center [22, 217] width 7 height 7
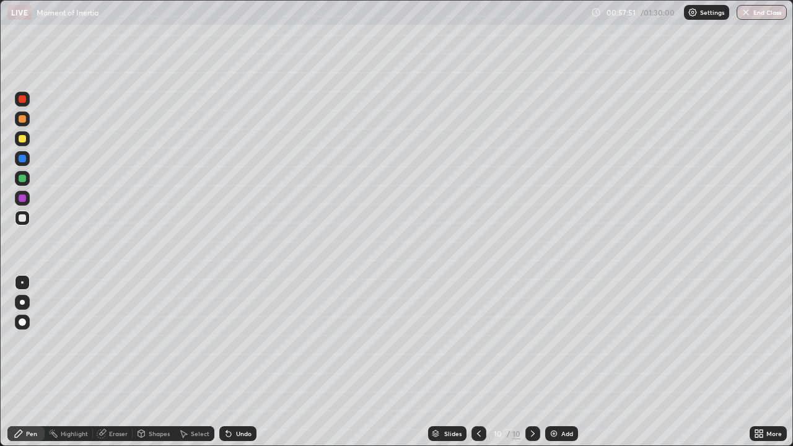
click at [227, 362] on icon at bounding box center [228, 434] width 5 height 5
click at [230, 362] on icon at bounding box center [229, 434] width 10 height 10
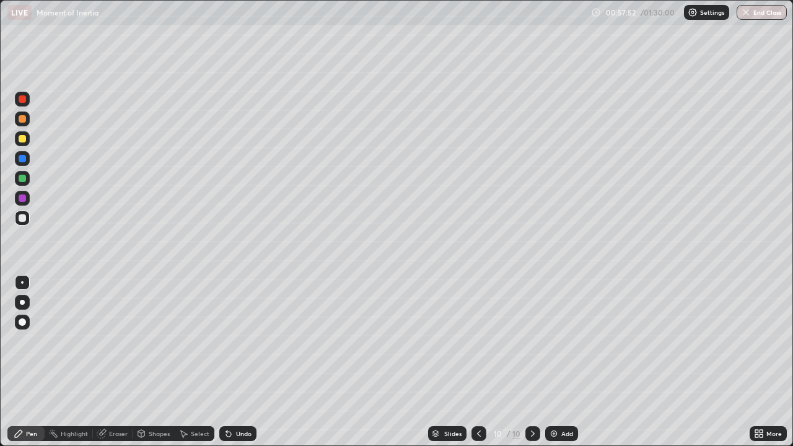
click at [230, 362] on icon at bounding box center [229, 434] width 10 height 10
click at [231, 362] on icon at bounding box center [229, 434] width 10 height 10
click at [22, 120] on div at bounding box center [22, 118] width 7 height 7
click at [22, 218] on div at bounding box center [22, 217] width 7 height 7
click at [555, 362] on img at bounding box center [554, 434] width 10 height 10
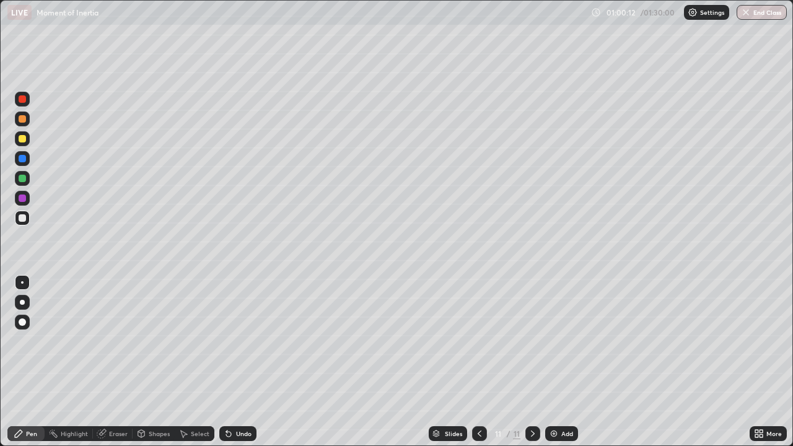
click at [162, 362] on div "Shapes" at bounding box center [159, 434] width 21 height 6
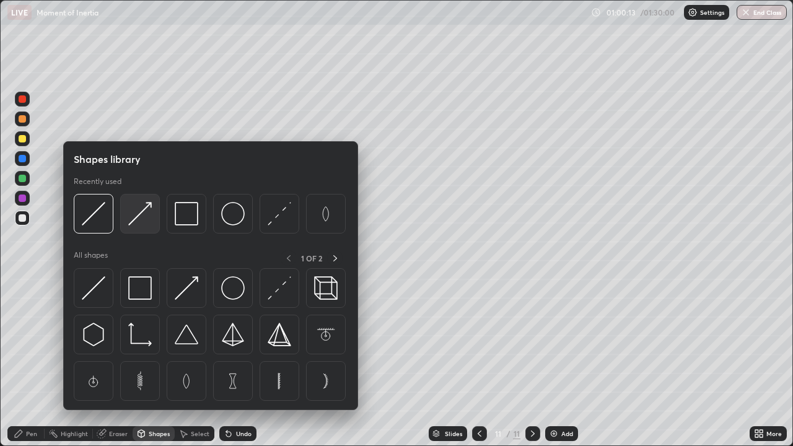
click at [137, 218] on img at bounding box center [140, 214] width 24 height 24
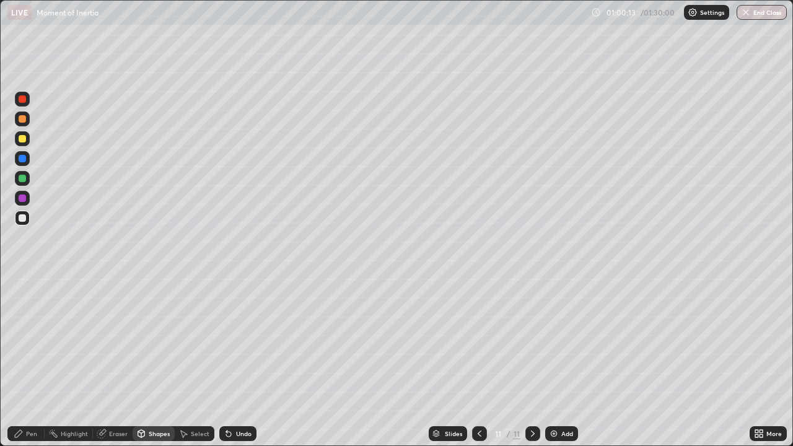
click at [25, 184] on div at bounding box center [22, 178] width 15 height 15
click at [21, 362] on icon at bounding box center [19, 434] width 10 height 10
click at [29, 222] on div at bounding box center [22, 218] width 15 height 15
click at [27, 220] on div at bounding box center [22, 218] width 15 height 15
click at [558, 362] on div "Add" at bounding box center [561, 433] width 33 height 15
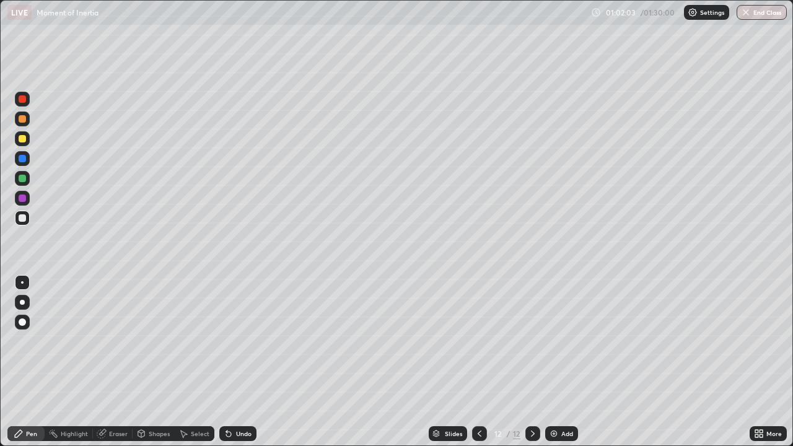
click at [21, 307] on div at bounding box center [22, 302] width 15 height 15
click at [158, 362] on div "Shapes" at bounding box center [159, 434] width 21 height 6
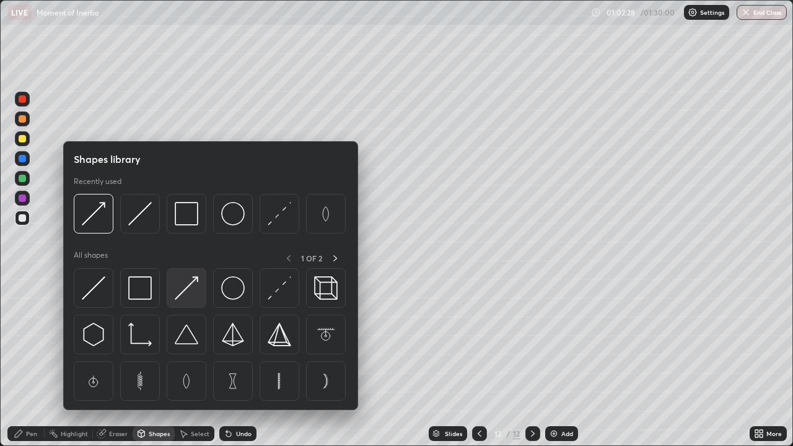
click at [190, 288] on img at bounding box center [187, 288] width 24 height 24
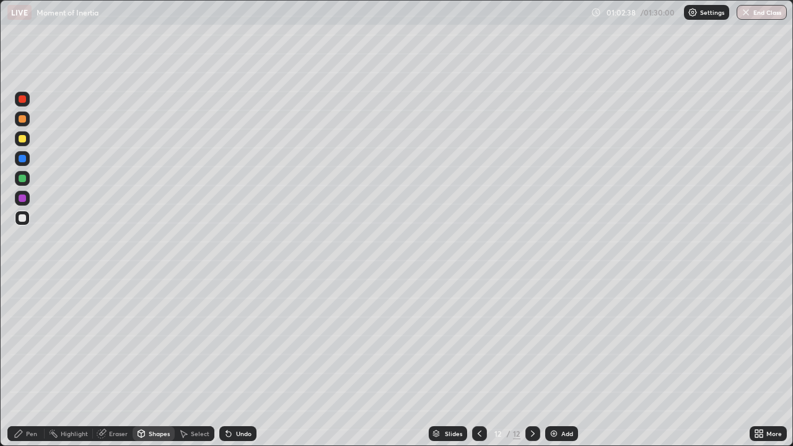
click at [32, 362] on div "Pen" at bounding box center [31, 434] width 11 height 6
click at [22, 283] on div at bounding box center [22, 282] width 2 height 2
click at [236, 362] on div "Undo" at bounding box center [237, 433] width 37 height 15
click at [27, 162] on div at bounding box center [22, 158] width 15 height 15
click at [22, 139] on div at bounding box center [22, 138] width 7 height 7
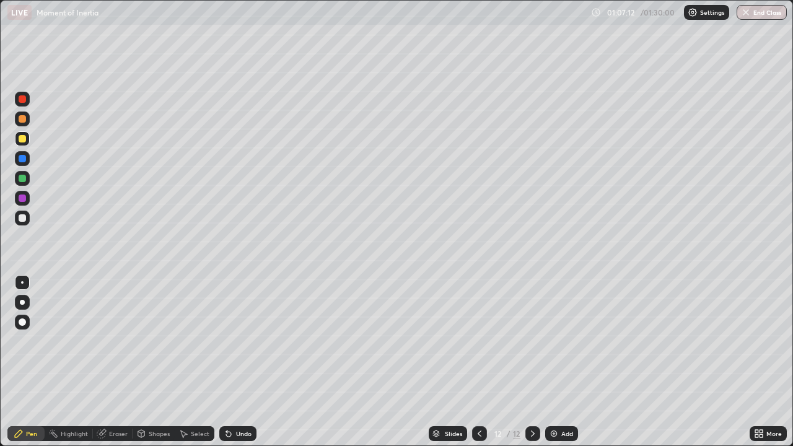
click at [112, 362] on div "Eraser" at bounding box center [118, 434] width 19 height 6
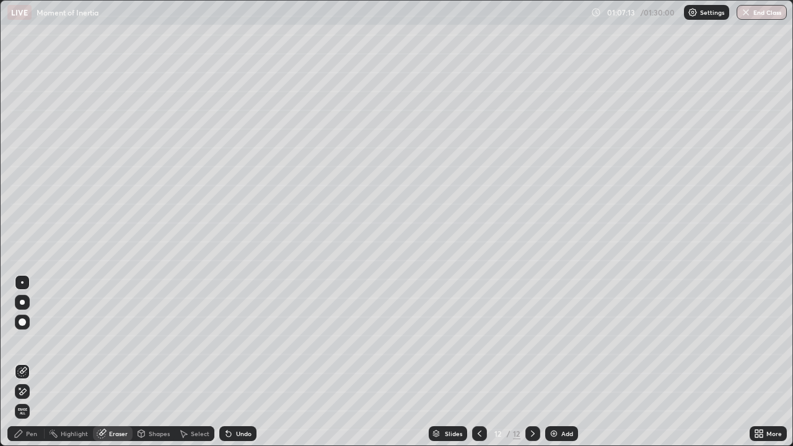
click at [24, 362] on icon at bounding box center [22, 392] width 10 height 11
click at [244, 362] on div "Undo" at bounding box center [237, 433] width 37 height 15
click at [23, 362] on div at bounding box center [22, 371] width 15 height 15
click at [36, 362] on div "Pen" at bounding box center [31, 434] width 11 height 6
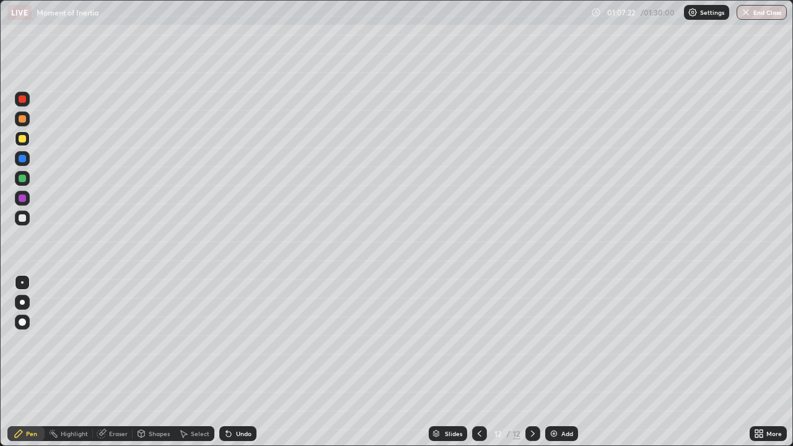
click at [25, 161] on div at bounding box center [22, 158] width 7 height 7
click at [114, 362] on div "Eraser" at bounding box center [113, 433] width 40 height 15
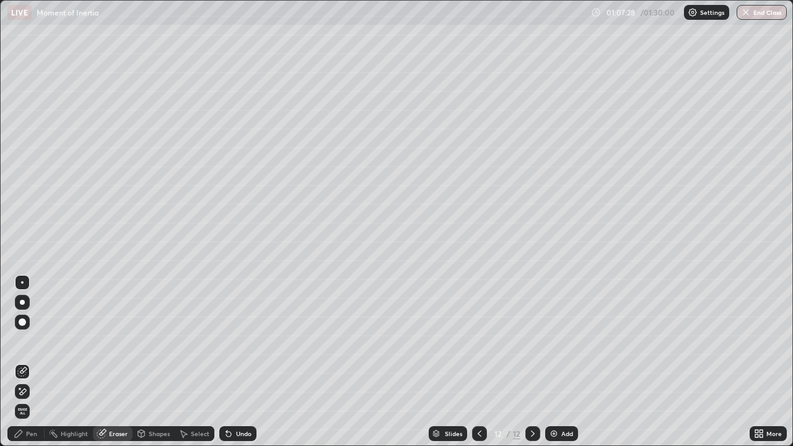
click at [24, 362] on div "Pen" at bounding box center [25, 433] width 37 height 15
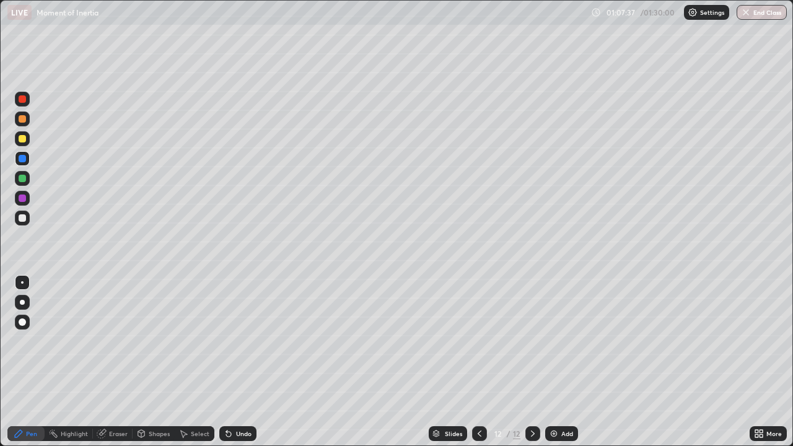
click at [113, 362] on div "Eraser" at bounding box center [118, 434] width 19 height 6
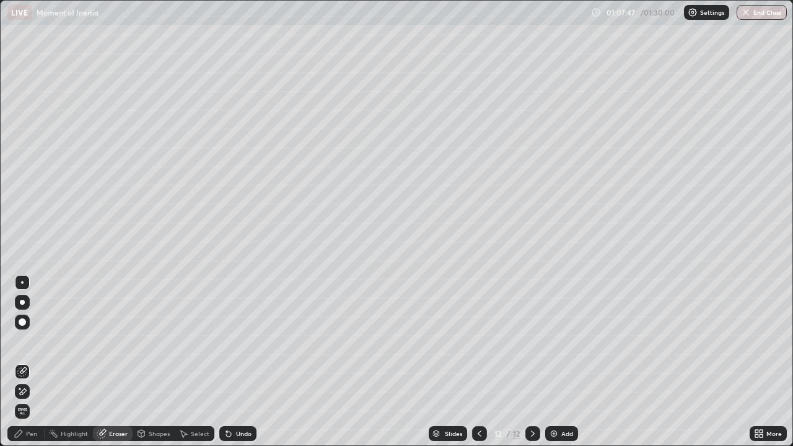
click at [30, 362] on div "Pen" at bounding box center [25, 433] width 37 height 15
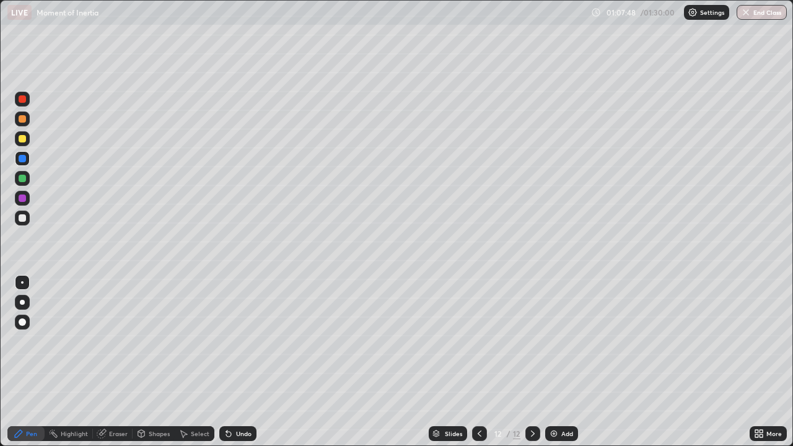
click at [23, 141] on div at bounding box center [22, 138] width 7 height 7
click at [477, 362] on icon at bounding box center [480, 434] width 10 height 10
click at [478, 362] on icon at bounding box center [480, 434] width 10 height 10
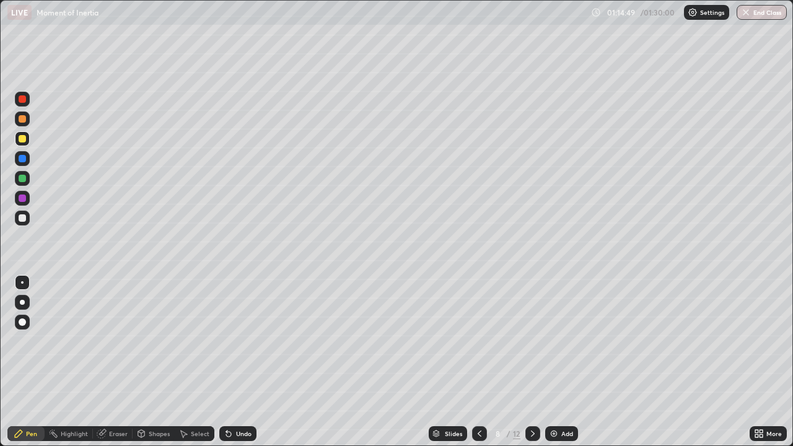
click at [478, 362] on icon at bounding box center [480, 434] width 4 height 6
click at [478, 362] on icon at bounding box center [480, 434] width 10 height 10
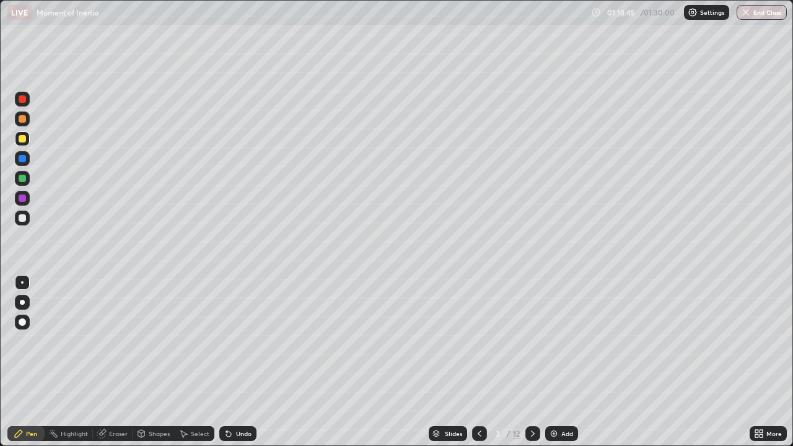
click at [478, 362] on icon at bounding box center [480, 434] width 10 height 10
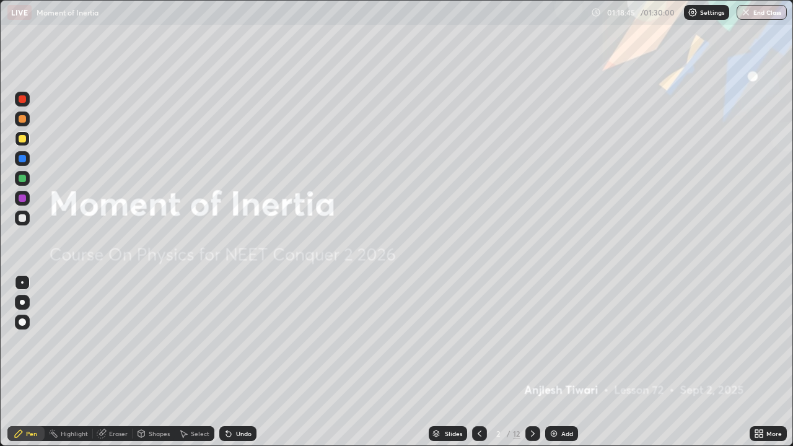
click at [532, 362] on icon at bounding box center [533, 434] width 10 height 10
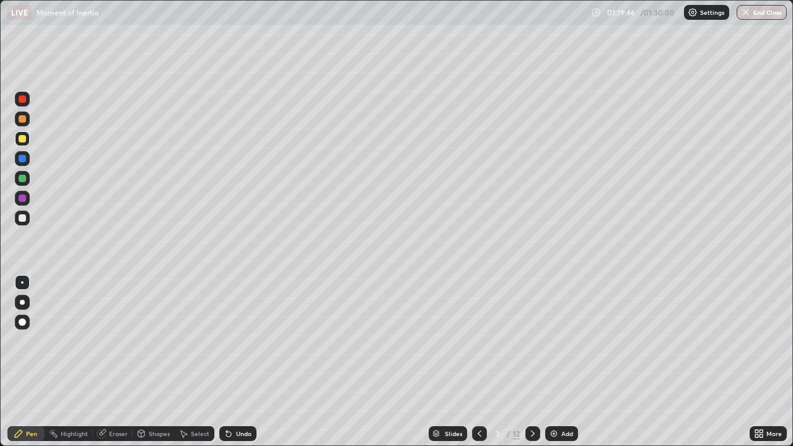
click at [764, 17] on button "End Class" at bounding box center [762, 12] width 50 height 15
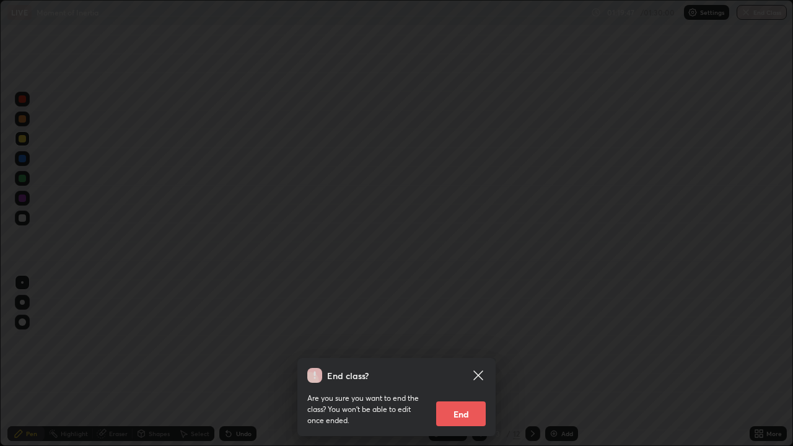
click at [468, 362] on button "End" at bounding box center [461, 414] width 50 height 25
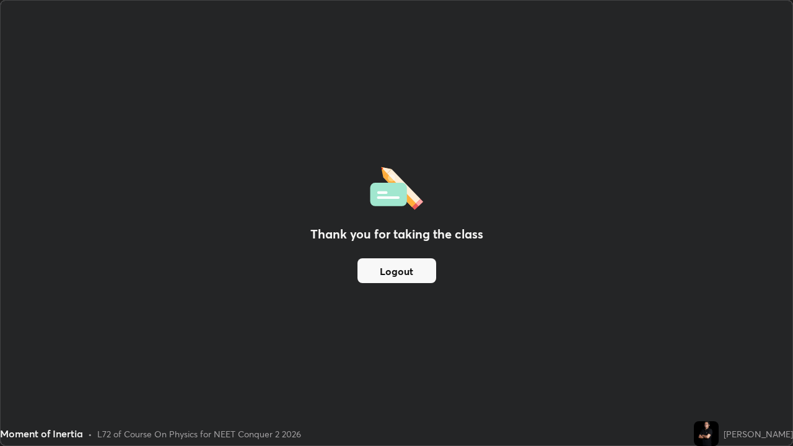
click at [415, 267] on button "Logout" at bounding box center [397, 270] width 79 height 25
